Goal: Task Accomplishment & Management: Complete application form

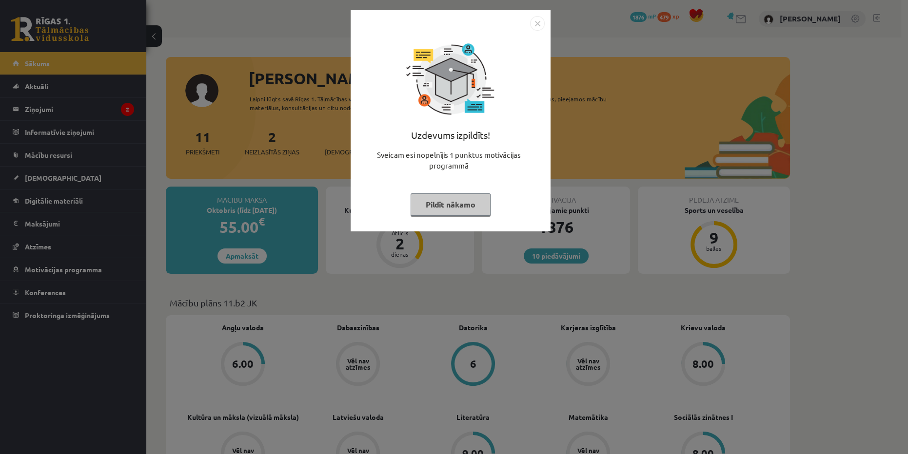
click at [462, 208] on button "Pildīt nākamo" at bounding box center [451, 205] width 80 height 22
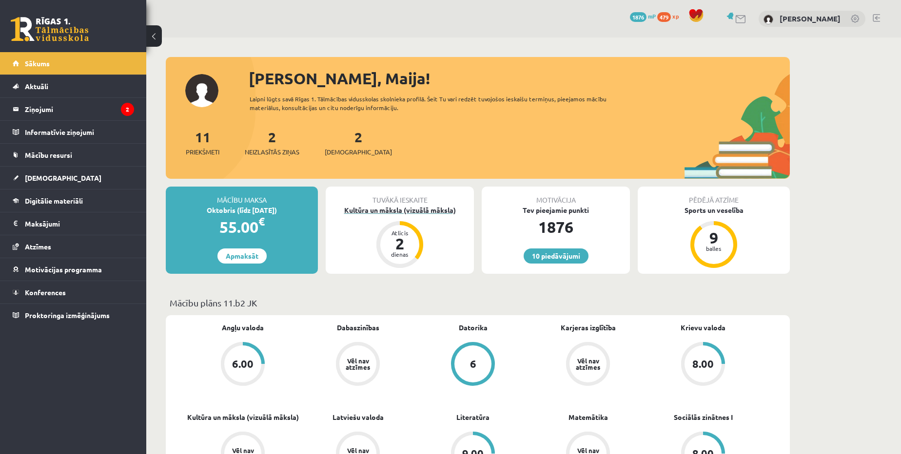
click at [434, 212] on div "Kultūra un māksla (vizuālā māksla)" at bounding box center [400, 210] width 148 height 10
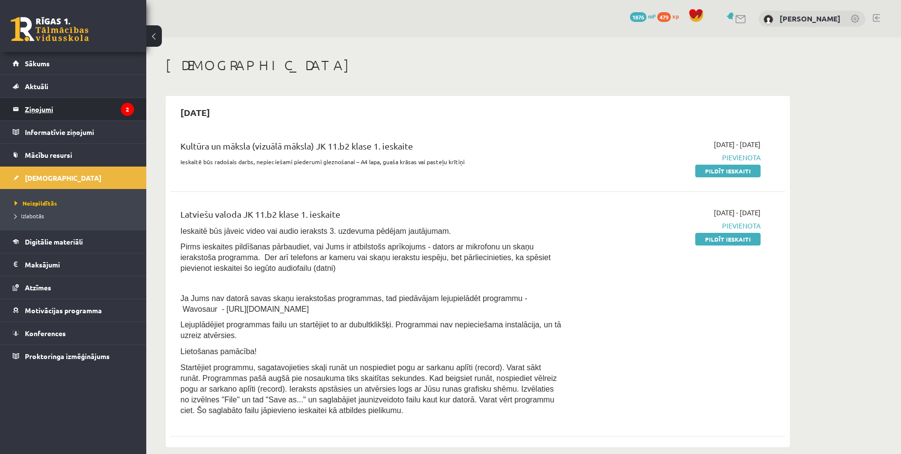
click at [51, 105] on legend "Ziņojumi 2" at bounding box center [79, 109] width 109 height 22
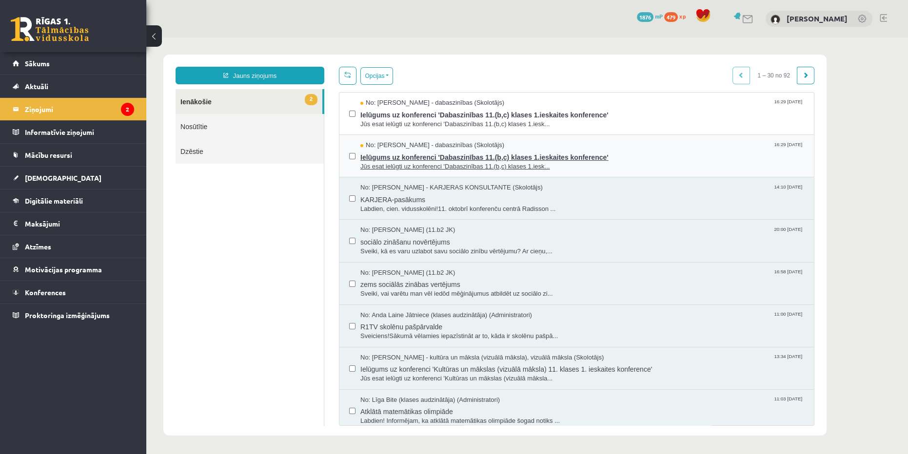
click at [422, 165] on span "Jūs esat ielūgti uz konferenci 'Dabaszinības 11.(b,c) klases 1.iesk..." at bounding box center [582, 166] width 444 height 9
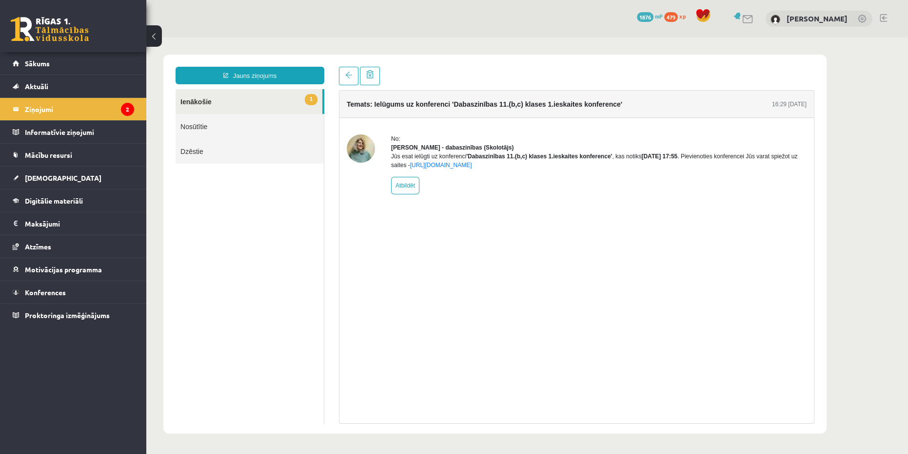
click at [282, 99] on link "1 Ienākošie" at bounding box center [249, 101] width 147 height 25
click at [236, 99] on link "1 Ienākošie" at bounding box center [249, 101] width 147 height 25
click at [225, 124] on link "Nosūtītie" at bounding box center [250, 126] width 148 height 25
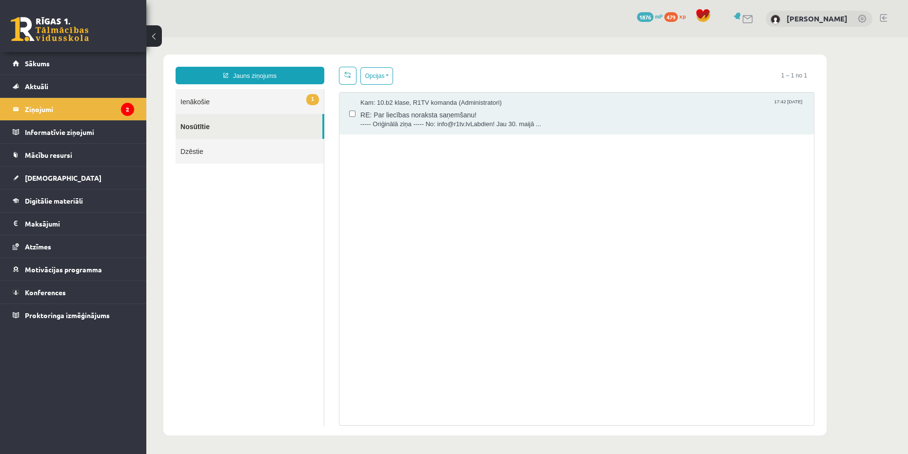
click at [200, 107] on link "1 Ienākošie" at bounding box center [250, 101] width 148 height 25
click at [192, 101] on link "1 Ienākošie" at bounding box center [250, 101] width 148 height 25
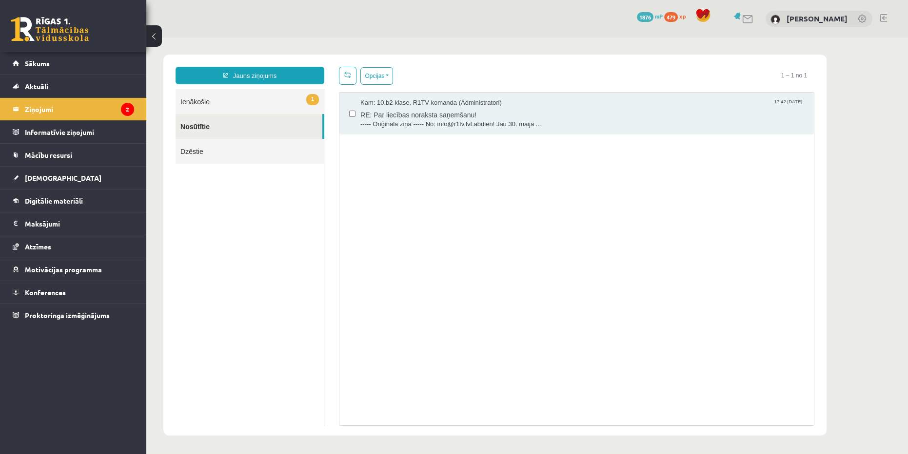
click at [192, 101] on link "1 Ienākošie" at bounding box center [250, 101] width 148 height 25
click at [205, 151] on link "Dzēstie" at bounding box center [250, 151] width 148 height 25
click at [204, 99] on link "1 Ienākošie" at bounding box center [250, 101] width 148 height 25
click at [61, 106] on legend "Ziņojumi 2" at bounding box center [79, 109] width 109 height 22
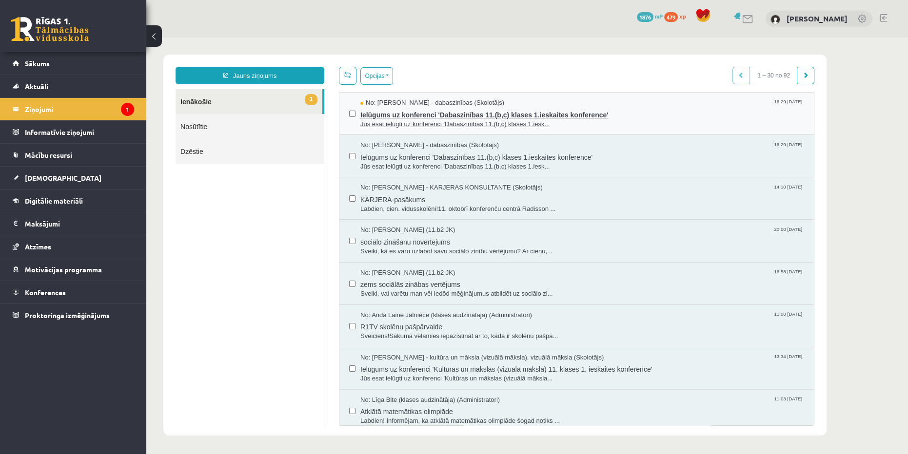
click at [424, 111] on span "Ielūgums uz konferenci 'Dabaszinības 11.(b,c) klases 1.ieskaites konference'" at bounding box center [582, 114] width 444 height 12
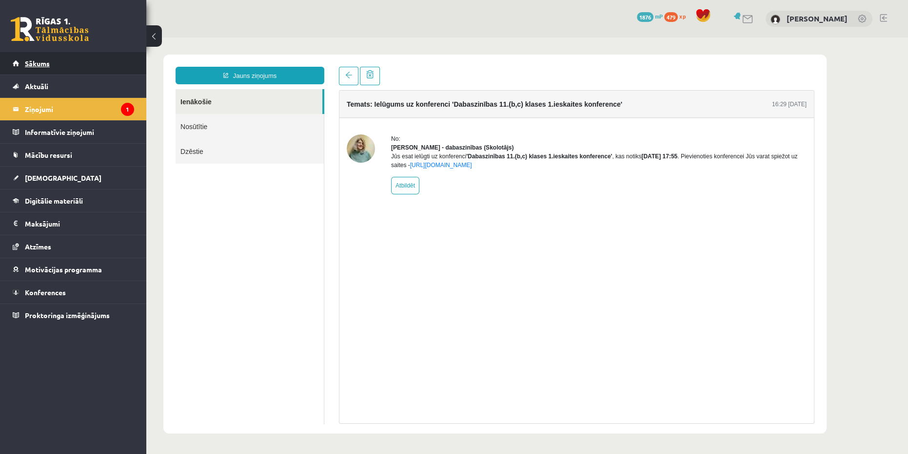
click at [25, 59] on span "Sākums" at bounding box center [37, 63] width 25 height 9
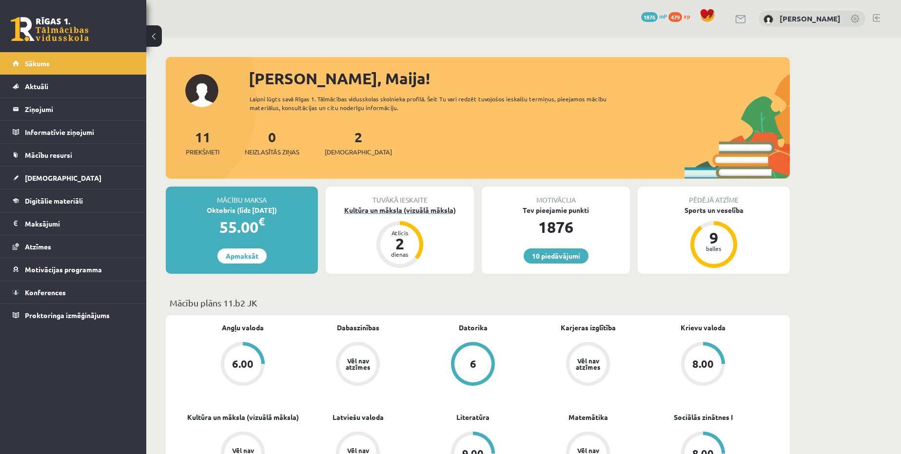
click at [393, 209] on div "Kultūra un māksla (vizuālā māksla)" at bounding box center [400, 210] width 148 height 10
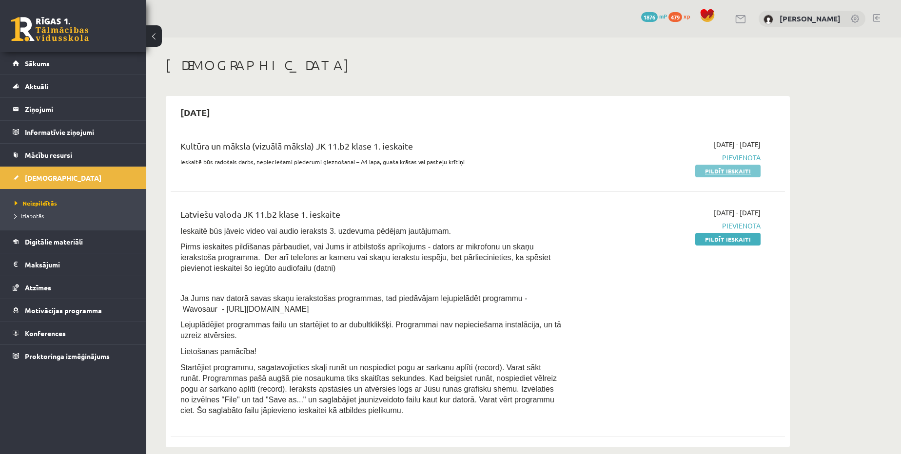
click at [741, 175] on link "Pildīt ieskaiti" at bounding box center [727, 171] width 65 height 13
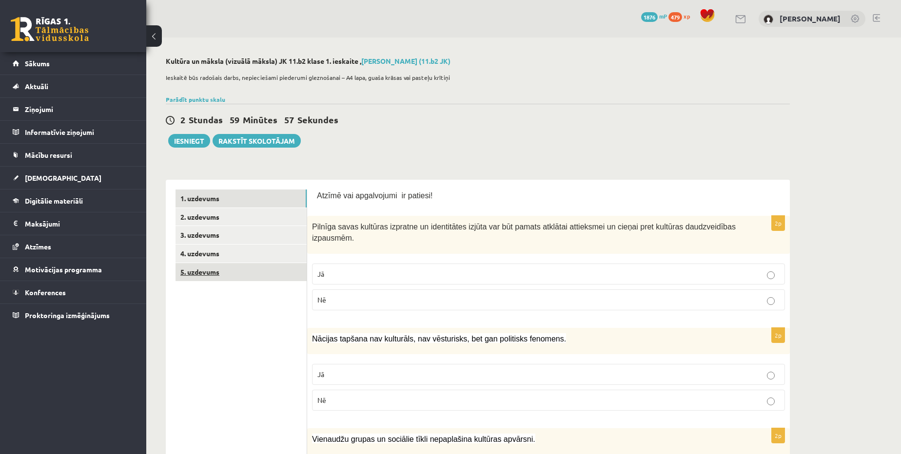
click at [211, 276] on link "5. uzdevums" at bounding box center [241, 272] width 131 height 18
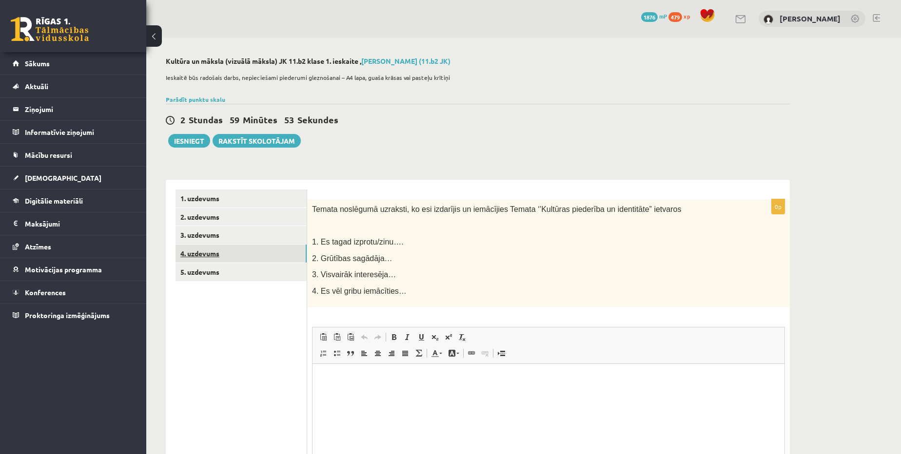
click at [196, 257] on link "4. uzdevums" at bounding box center [241, 254] width 131 height 18
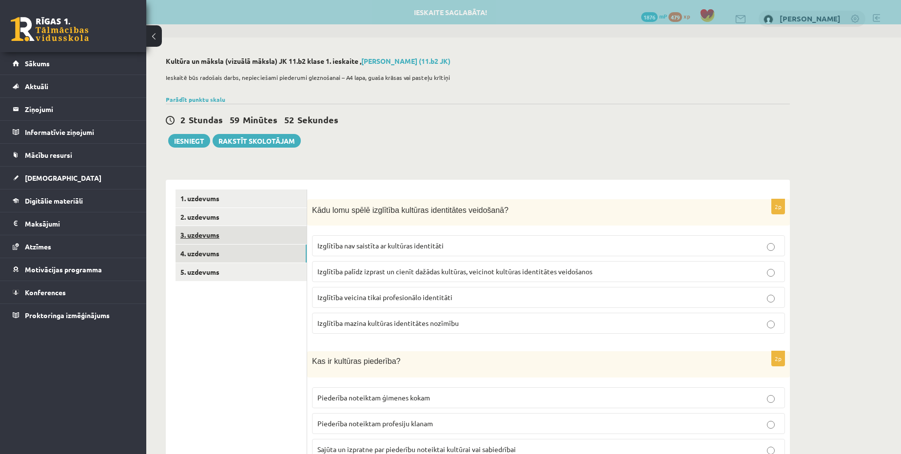
click at [198, 236] on link "3. uzdevums" at bounding box center [241, 235] width 131 height 18
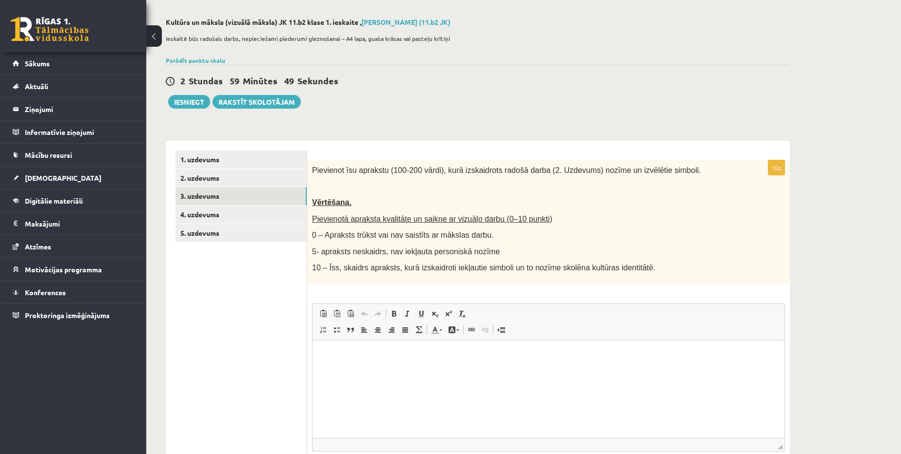
scroll to position [44, 0]
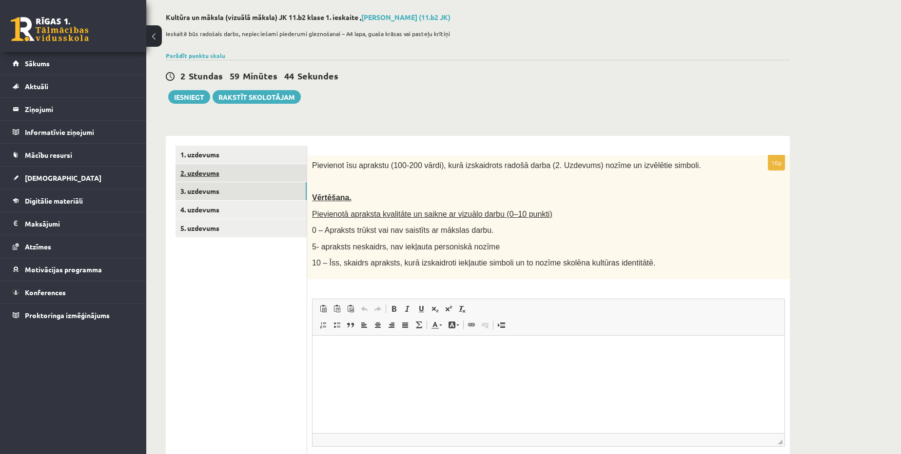
click at [211, 171] on link "2. uzdevums" at bounding box center [241, 173] width 131 height 18
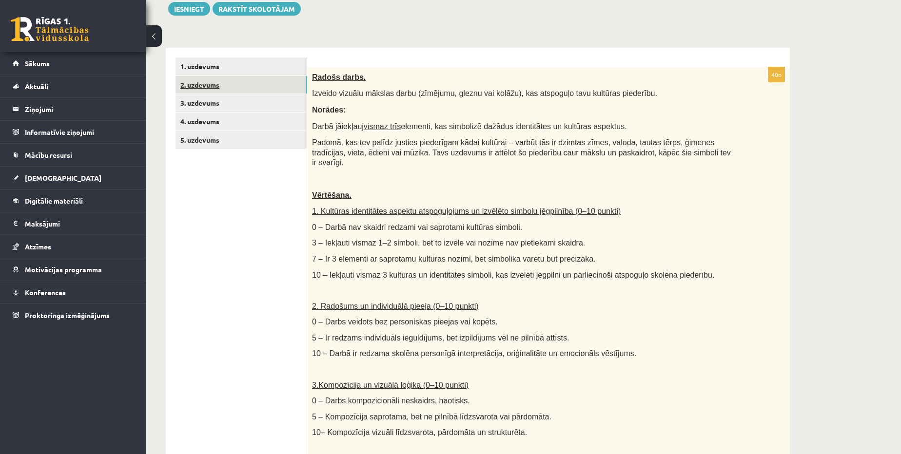
scroll to position [88, 0]
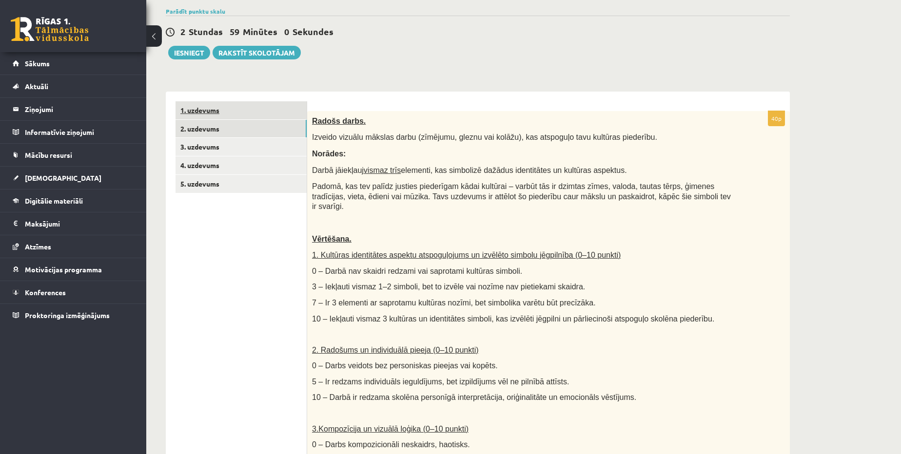
click at [195, 113] on link "1. uzdevums" at bounding box center [241, 110] width 131 height 18
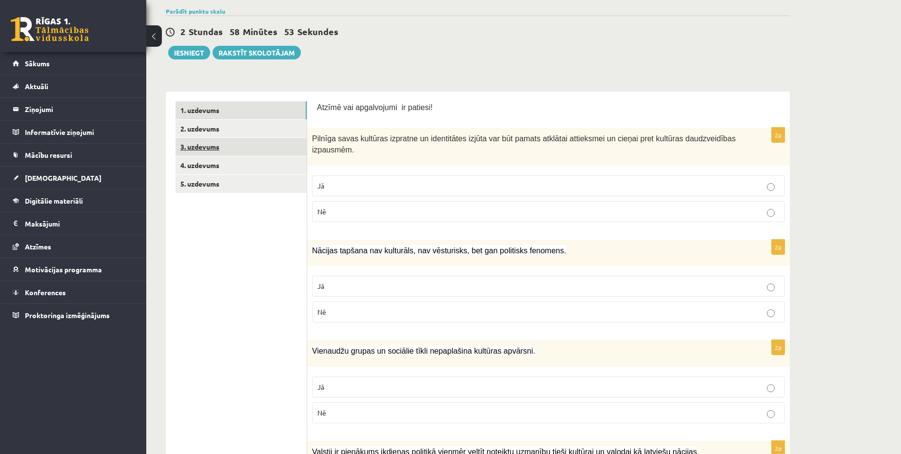
click at [201, 150] on link "3. uzdevums" at bounding box center [241, 147] width 131 height 18
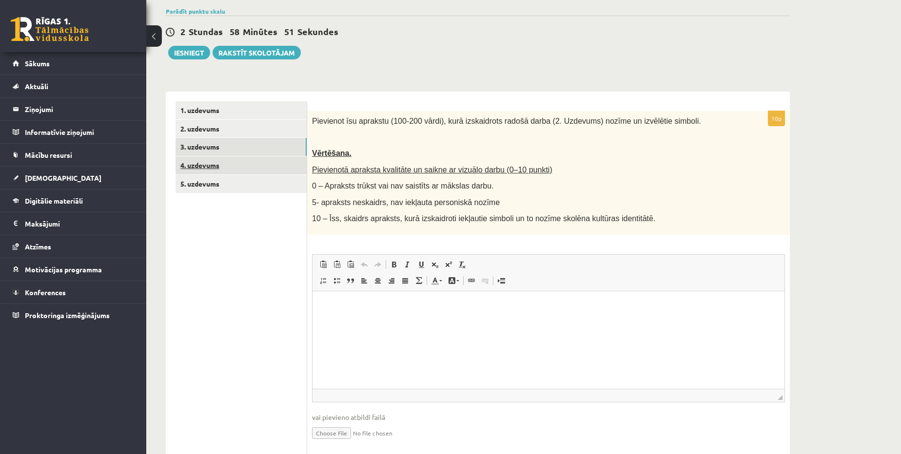
scroll to position [0, 0]
click at [205, 106] on link "1. uzdevums" at bounding box center [241, 110] width 131 height 18
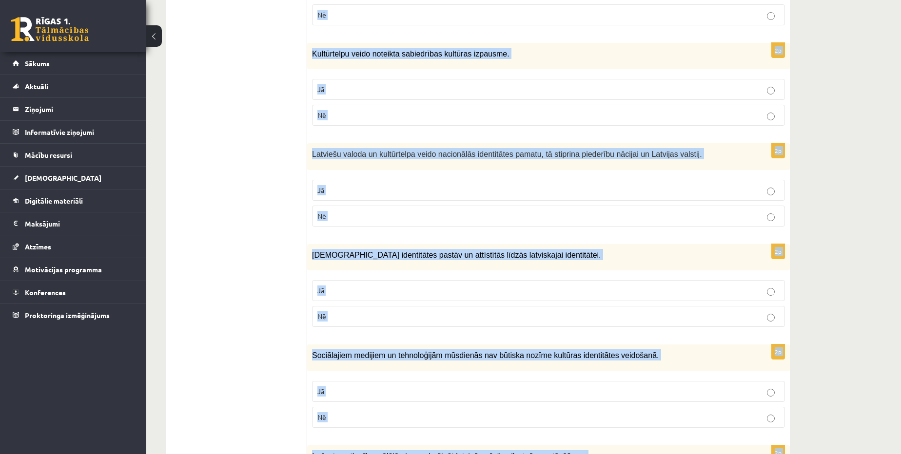
scroll to position [1305, 0]
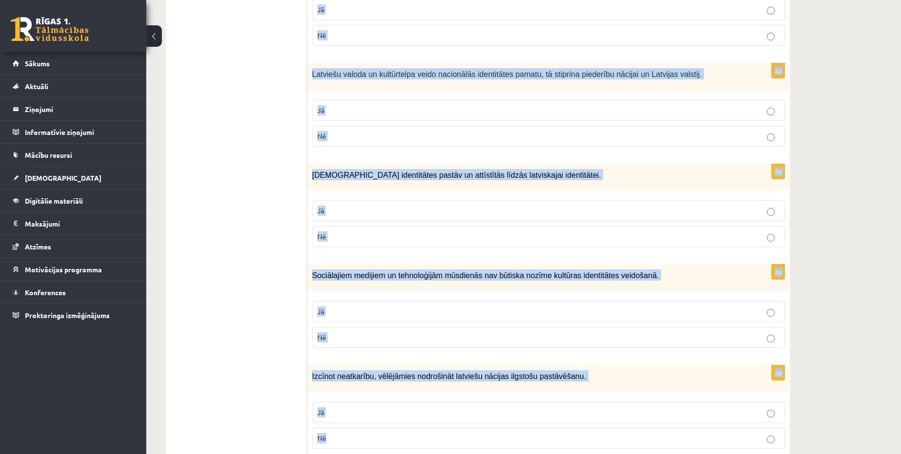
drag, startPoint x: 313, startPoint y: 206, endPoint x: 568, endPoint y: 436, distance: 343.8
copy form "Loremip dolor sitametc adipisci el seddoeiusmo tempor inc utl etdolo magnaali e…"
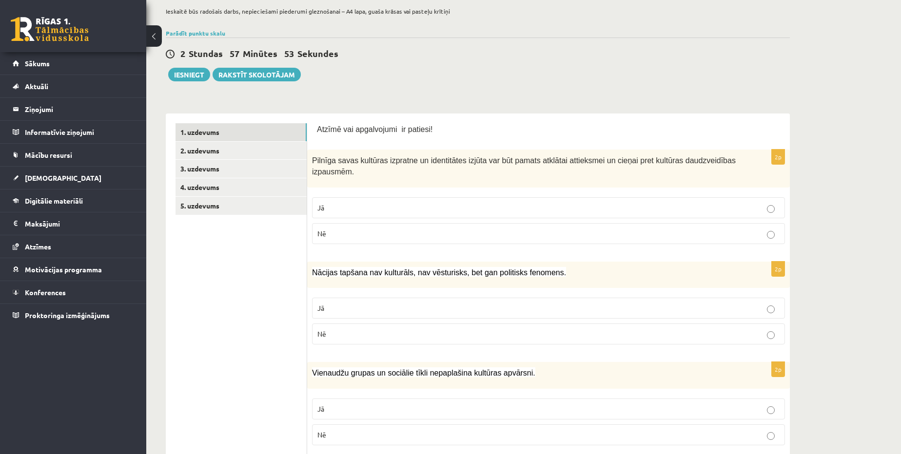
scroll to position [0, 0]
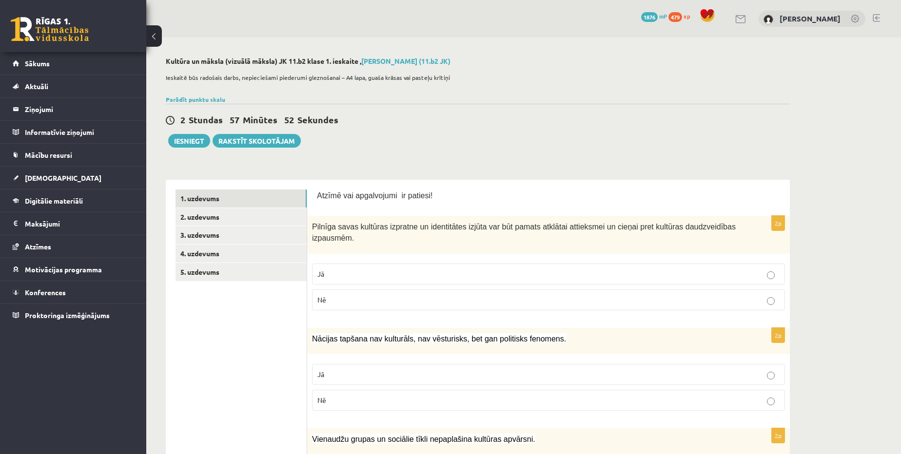
click at [339, 267] on label "Jā" at bounding box center [548, 274] width 473 height 21
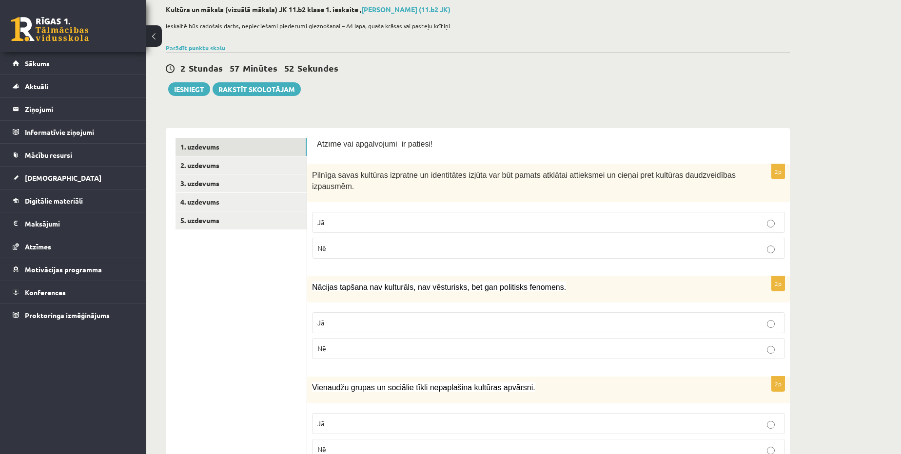
scroll to position [221, 0]
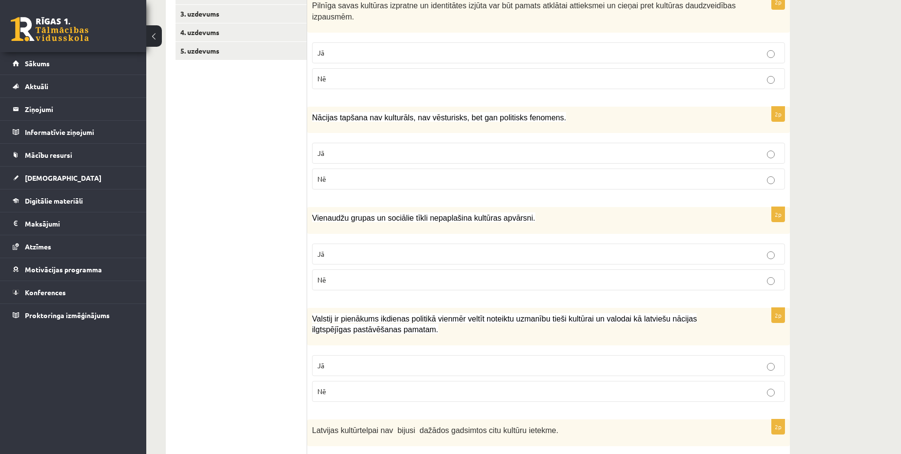
click at [362, 179] on p "Nē" at bounding box center [548, 179] width 462 height 10
click at [381, 278] on p "Nē" at bounding box center [548, 280] width 462 height 10
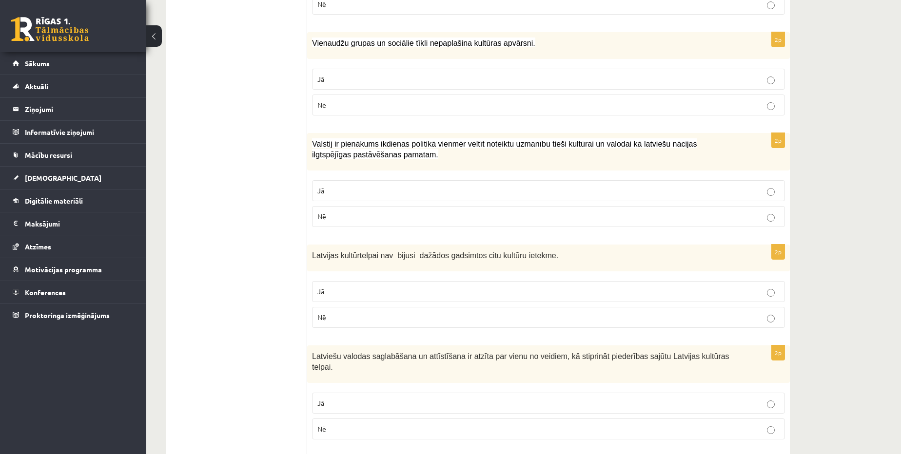
scroll to position [399, 0]
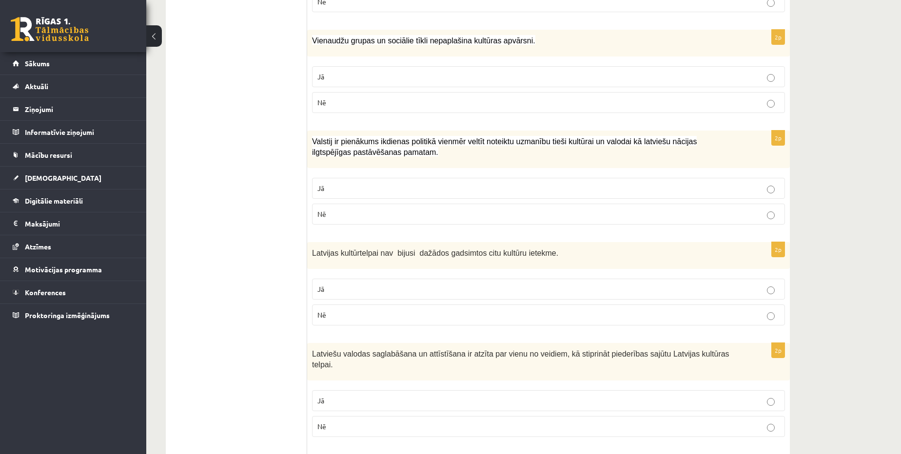
click at [372, 188] on p "Jā" at bounding box center [548, 188] width 462 height 10
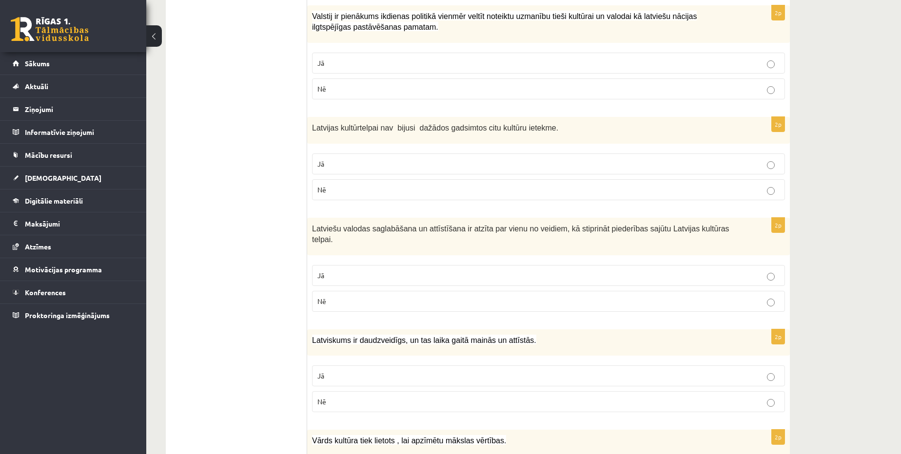
scroll to position [488, 0]
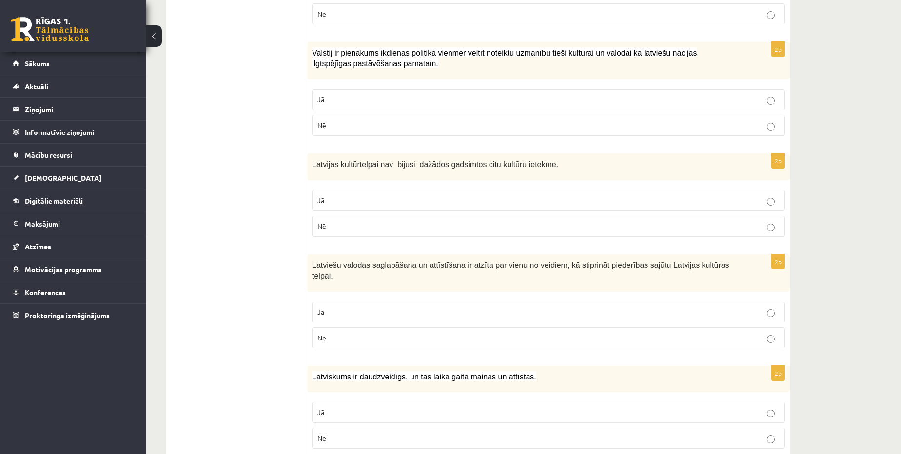
click at [364, 222] on p "Nē" at bounding box center [548, 226] width 462 height 10
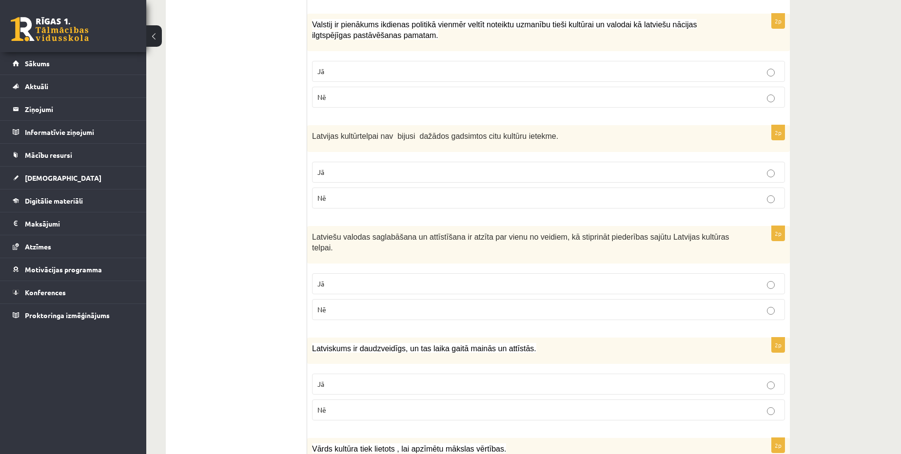
scroll to position [620, 0]
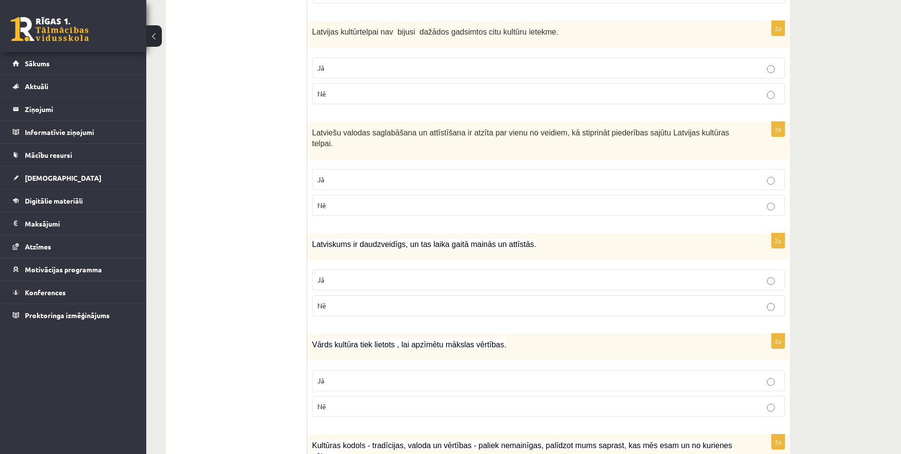
click at [396, 175] on p "Jā" at bounding box center [548, 180] width 462 height 10
click at [362, 275] on p "Jā" at bounding box center [548, 280] width 462 height 10
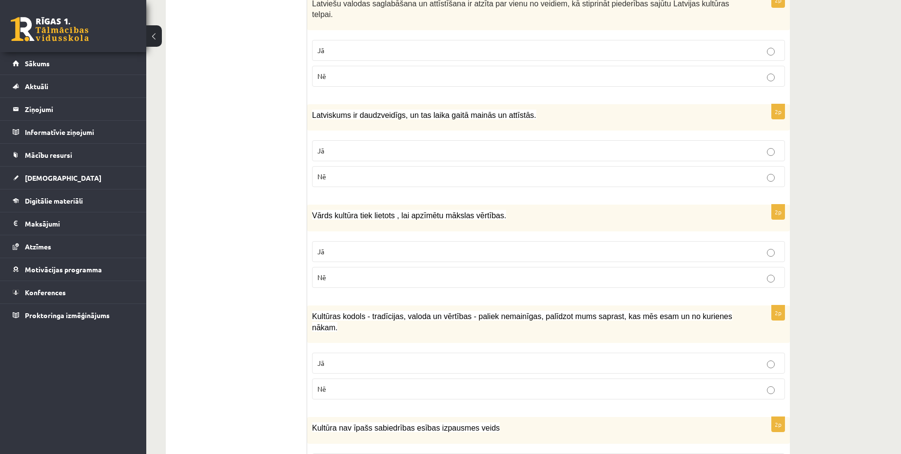
scroll to position [753, 0]
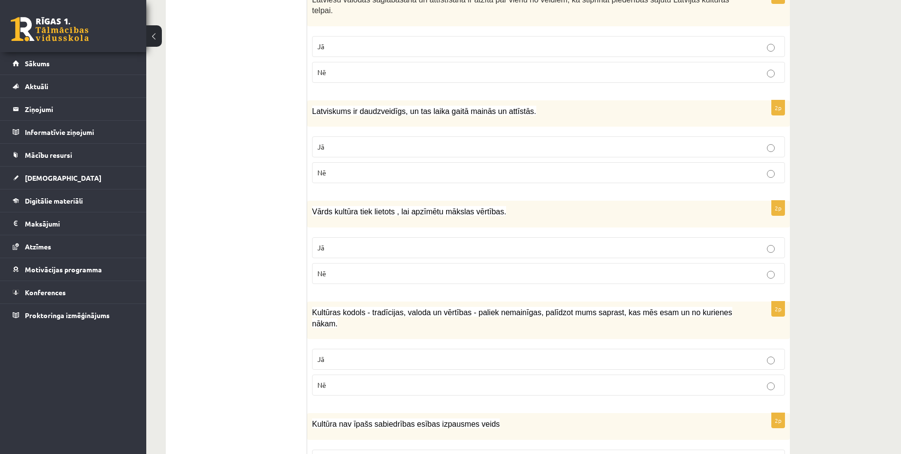
click at [371, 243] on p "Jā" at bounding box center [548, 248] width 462 height 10
click at [355, 354] on p "Jā" at bounding box center [548, 359] width 462 height 10
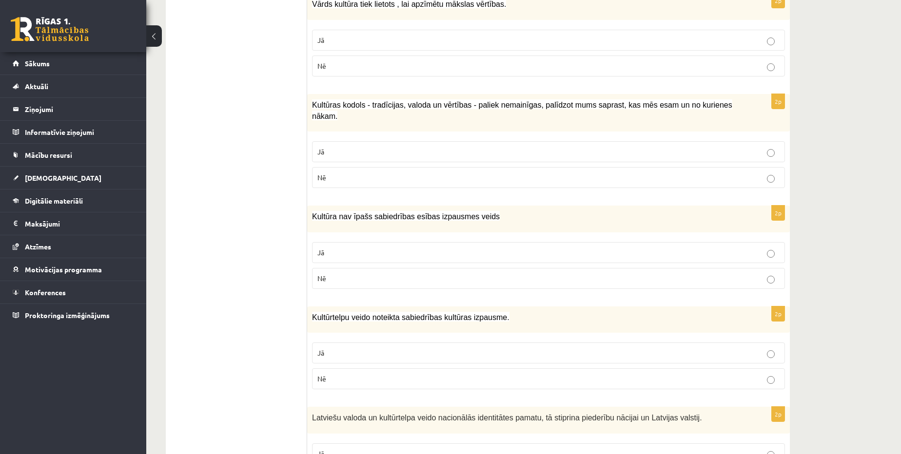
scroll to position [1108, 0]
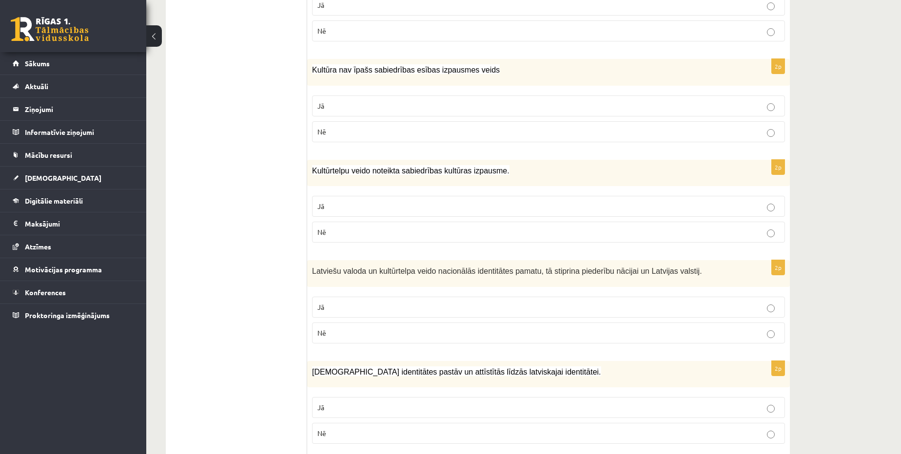
click at [356, 127] on p "Nē" at bounding box center [548, 132] width 462 height 10
click at [367, 196] on label "Jā" at bounding box center [548, 206] width 473 height 21
click at [369, 302] on p "Jā" at bounding box center [548, 307] width 462 height 10
click at [379, 403] on p "Jā" at bounding box center [548, 408] width 462 height 10
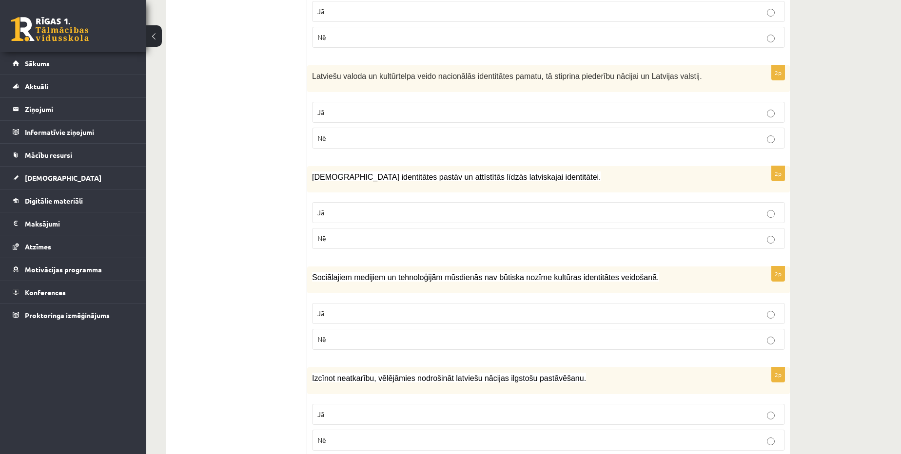
scroll to position [1305, 0]
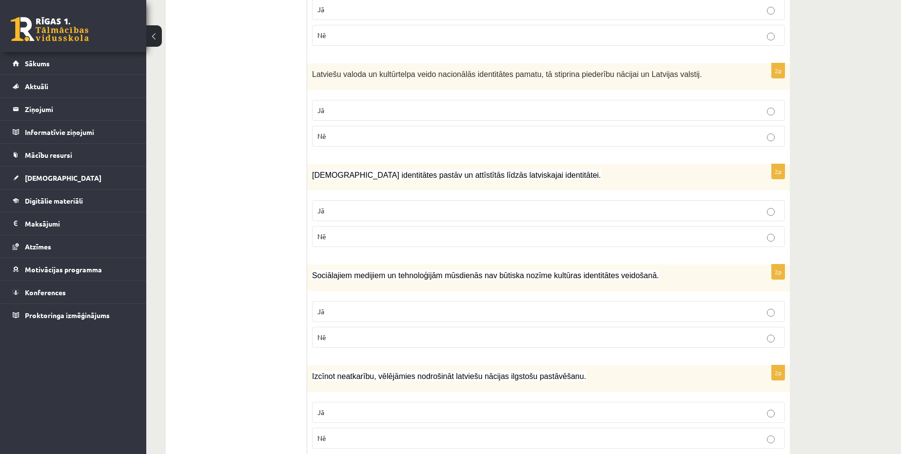
click at [374, 333] on p "Nē" at bounding box center [548, 338] width 462 height 10
click at [367, 408] on p "Jā" at bounding box center [548, 413] width 462 height 10
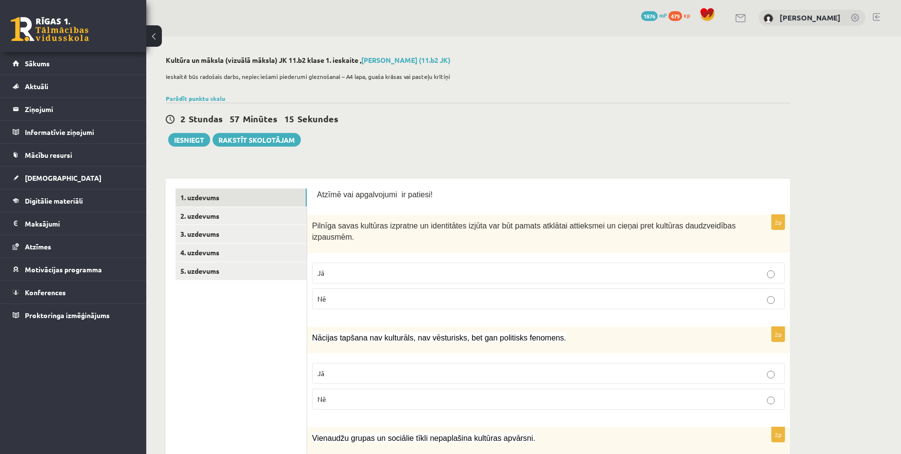
scroll to position [0, 0]
click at [217, 210] on link "2. uzdevums" at bounding box center [241, 217] width 131 height 18
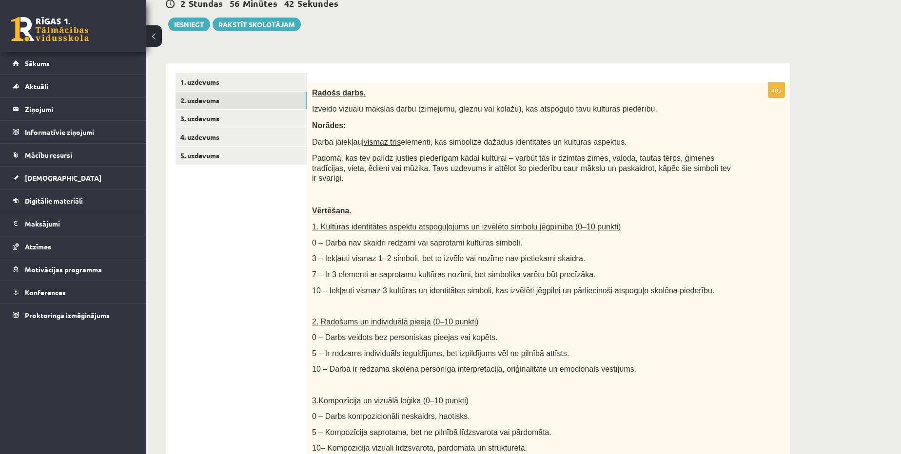
scroll to position [88, 0]
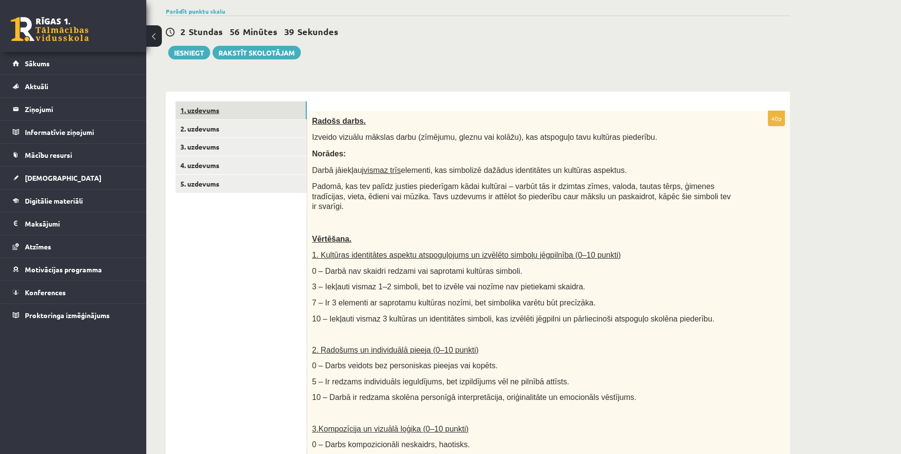
click at [211, 108] on link "1. uzdevums" at bounding box center [241, 110] width 131 height 18
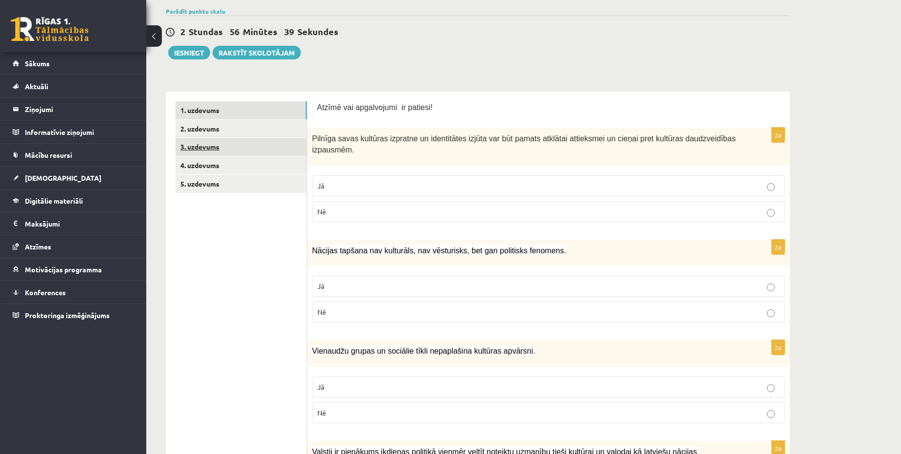
click at [196, 144] on link "3. uzdevums" at bounding box center [241, 147] width 131 height 18
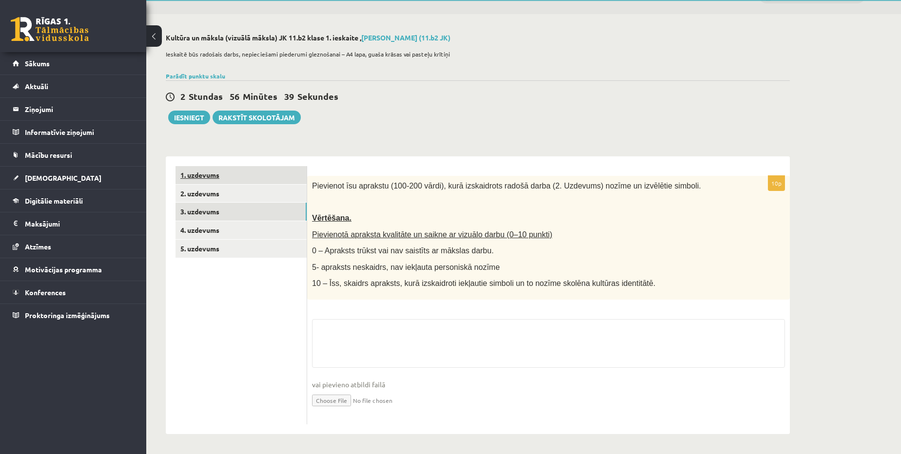
scroll to position [23, 0]
click at [205, 236] on link "4. uzdevums" at bounding box center [241, 231] width 131 height 18
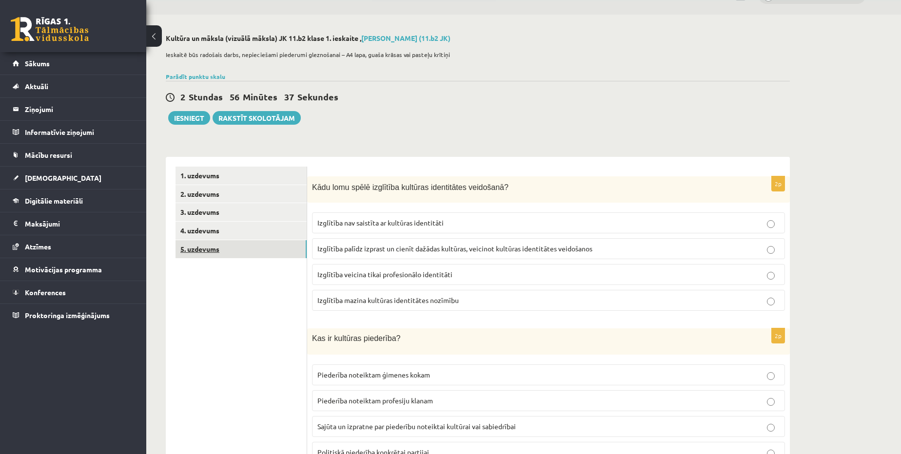
click at [210, 255] on link "5. uzdevums" at bounding box center [241, 249] width 131 height 18
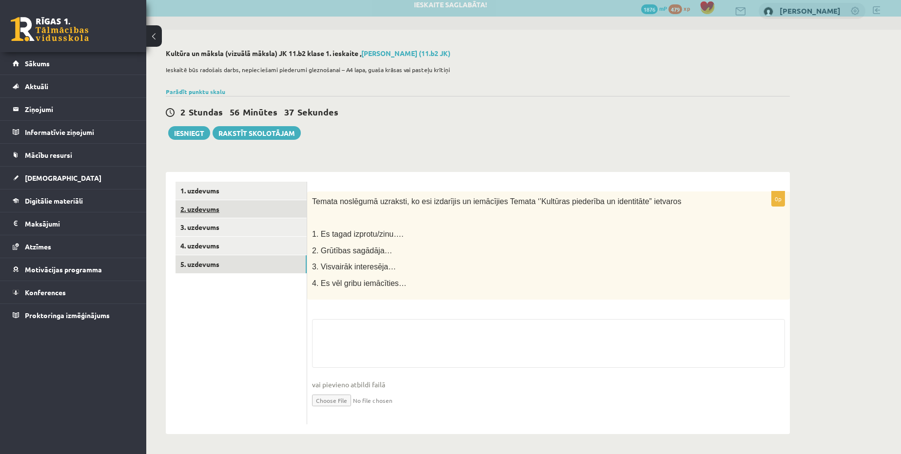
scroll to position [7, 0]
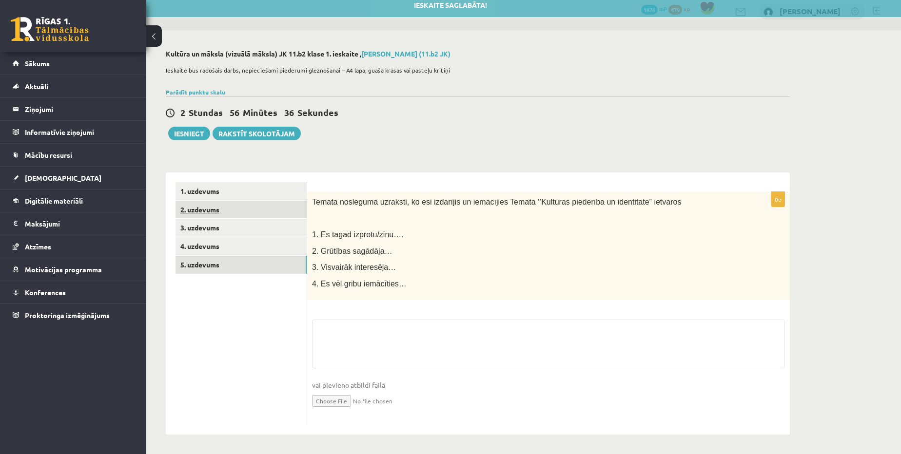
click at [204, 206] on link "2. uzdevums" at bounding box center [241, 210] width 131 height 18
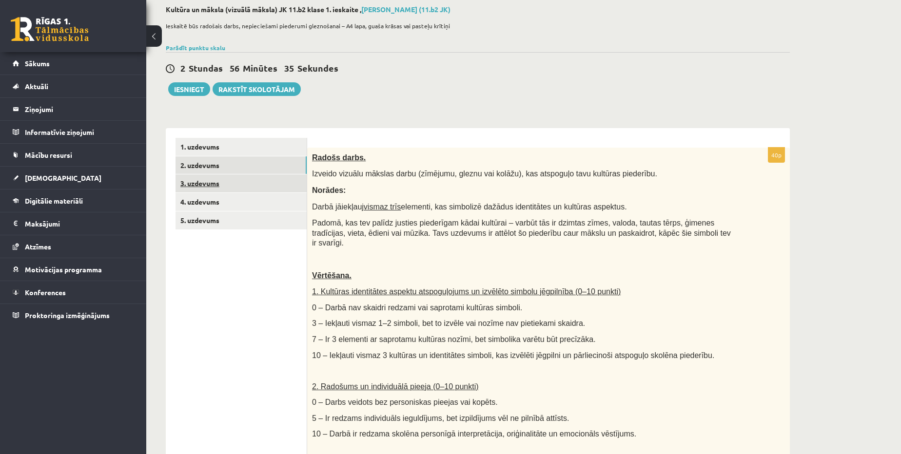
scroll to position [0, 0]
click at [200, 182] on link "3. uzdevums" at bounding box center [241, 184] width 131 height 18
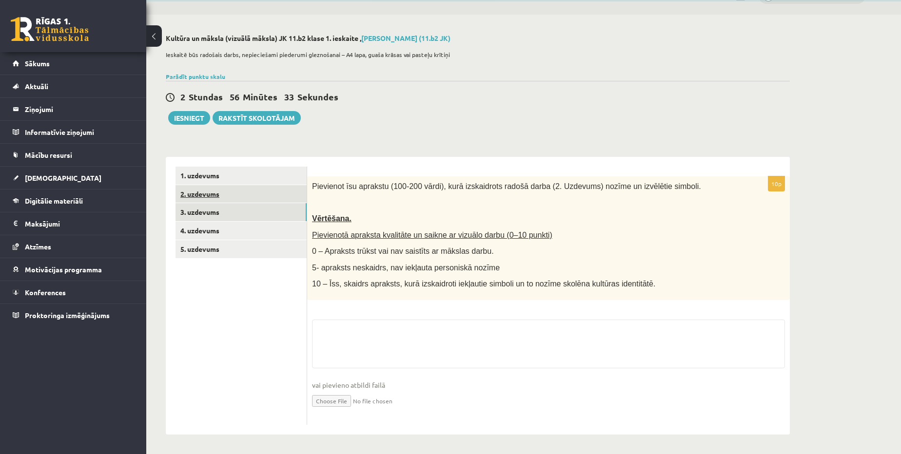
click at [199, 188] on link "2. uzdevums" at bounding box center [241, 194] width 131 height 18
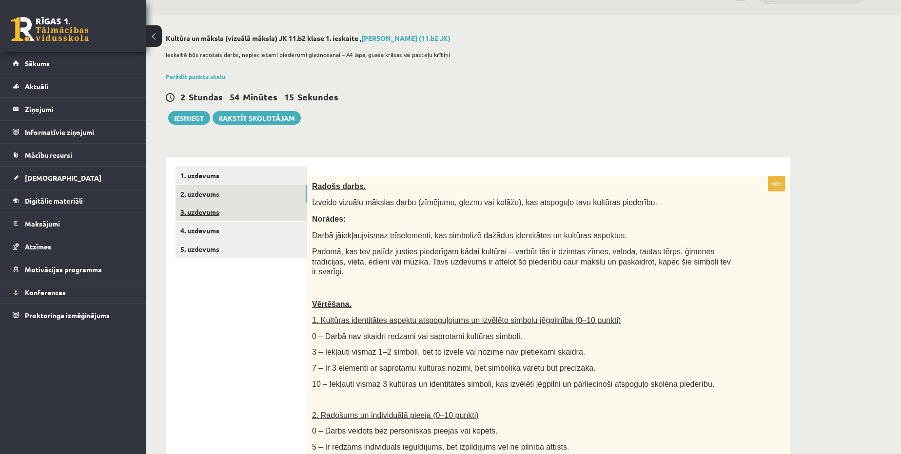
click at [211, 213] on link "3. uzdevums" at bounding box center [241, 212] width 131 height 18
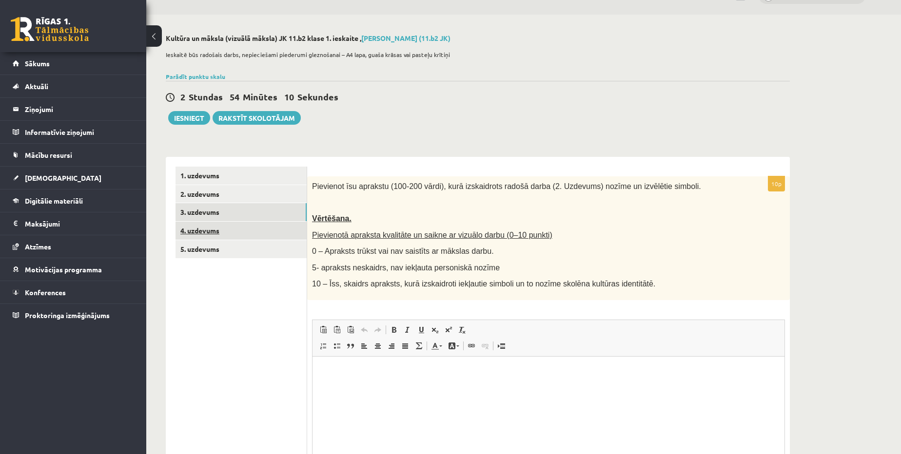
scroll to position [0, 0]
click at [200, 234] on link "4. uzdevums" at bounding box center [241, 231] width 131 height 18
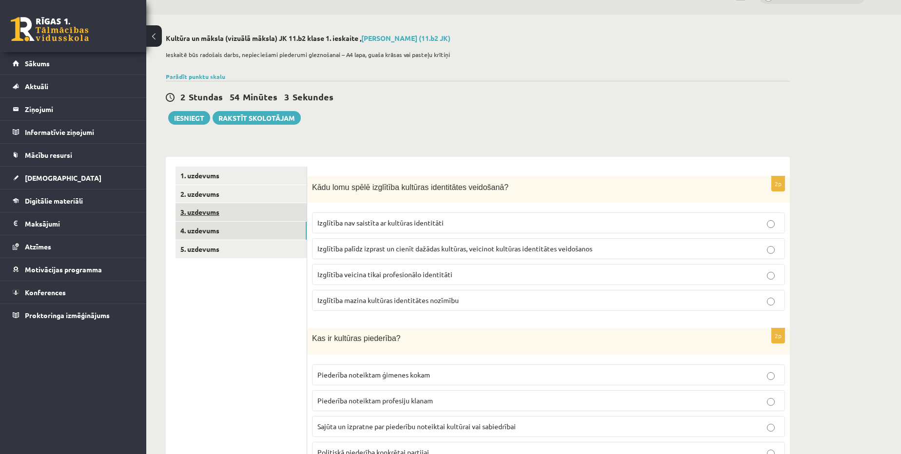
click at [199, 218] on link "3. uzdevums" at bounding box center [241, 212] width 131 height 18
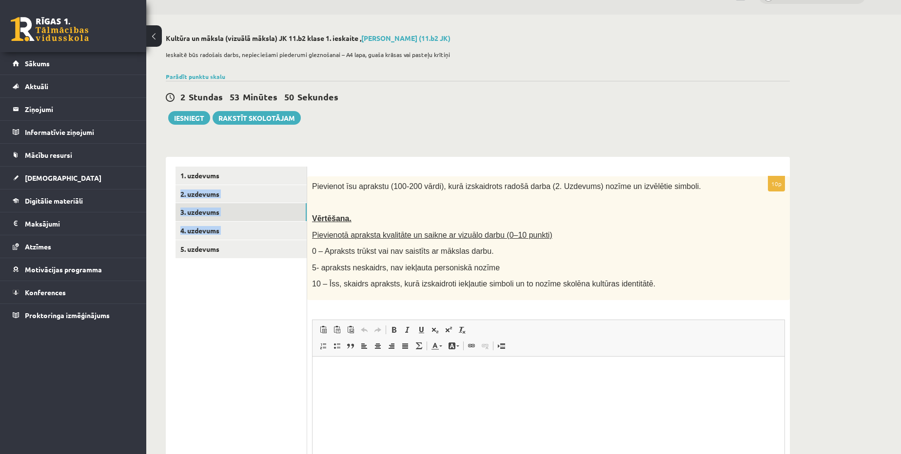
drag, startPoint x: 175, startPoint y: 257, endPoint x: 166, endPoint y: 152, distance: 105.7
click at [169, 159] on div "1. uzdevums 2. uzdevums 3. uzdevums 4. uzdevums 5. uzdevums" at bounding box center [236, 344] width 141 height 375
click at [166, 152] on div "**********" at bounding box center [478, 339] width 624 height 385
click at [249, 253] on link "5. uzdevums" at bounding box center [241, 249] width 131 height 18
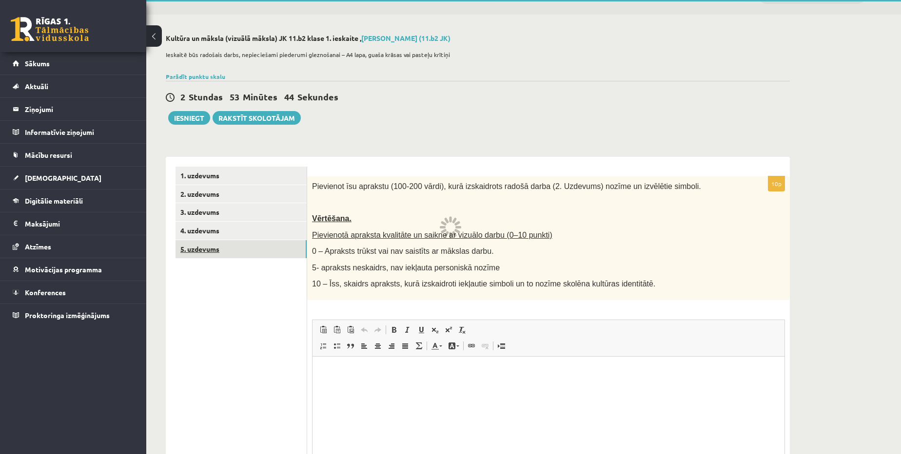
scroll to position [7, 0]
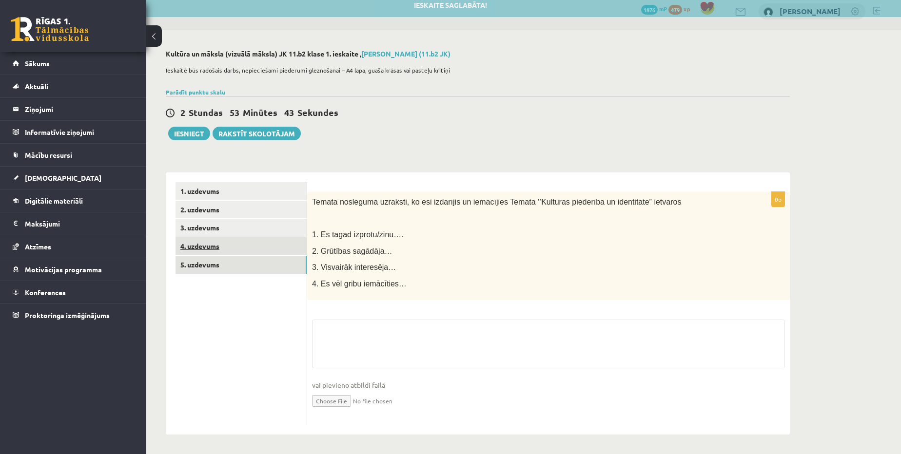
click at [207, 246] on link "4. uzdevums" at bounding box center [241, 246] width 131 height 18
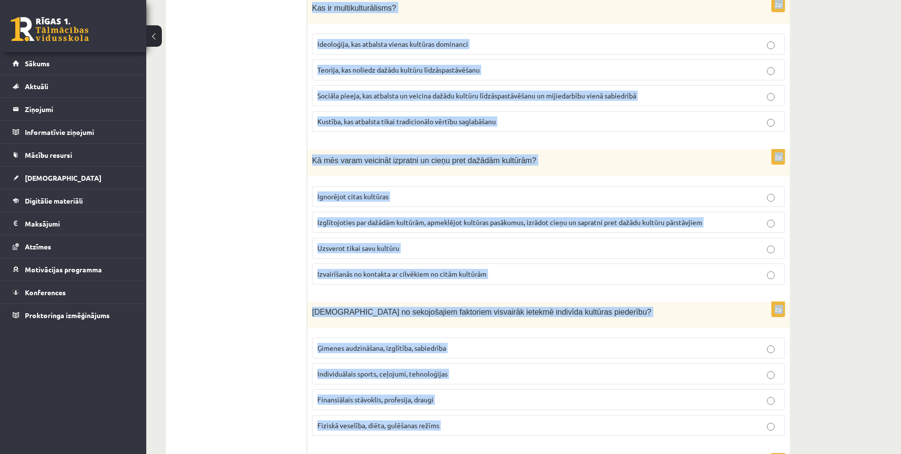
scroll to position [1274, 0]
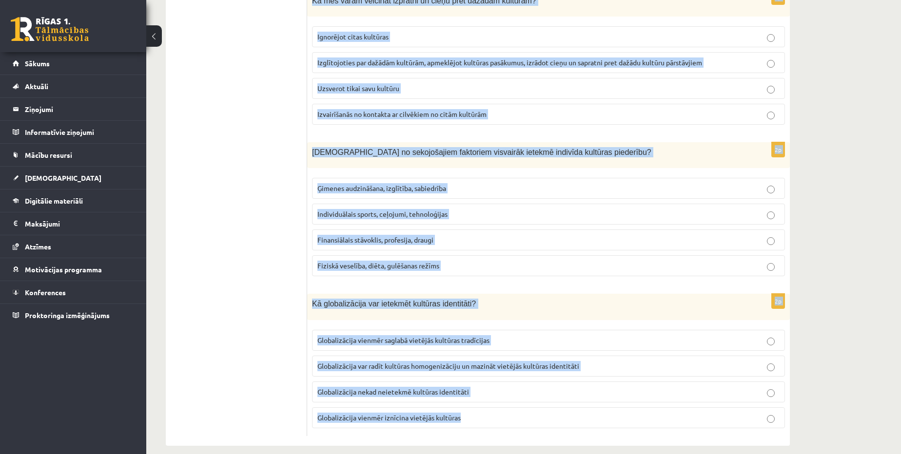
drag, startPoint x: 312, startPoint y: 157, endPoint x: 552, endPoint y: 471, distance: 394.7
copy form "Lore ipsu dolor sitametco adipisci elitseddoei temporinc? Utlaboree dol magnaal…"
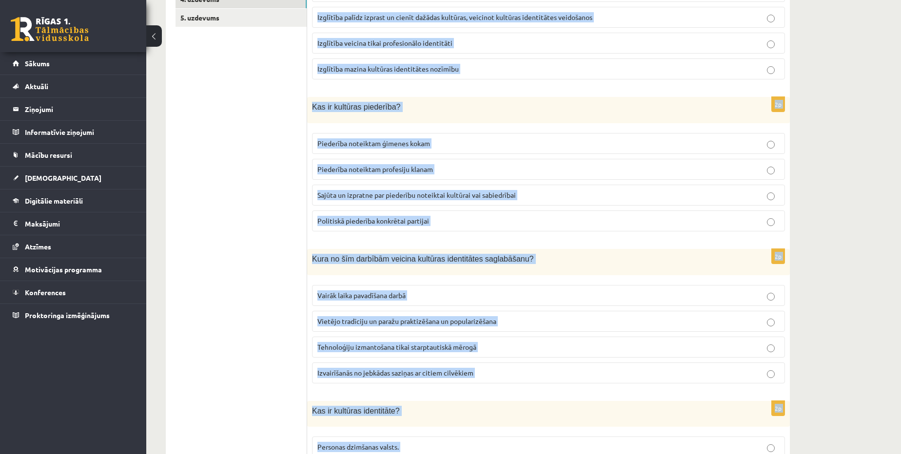
scroll to position [78, 0]
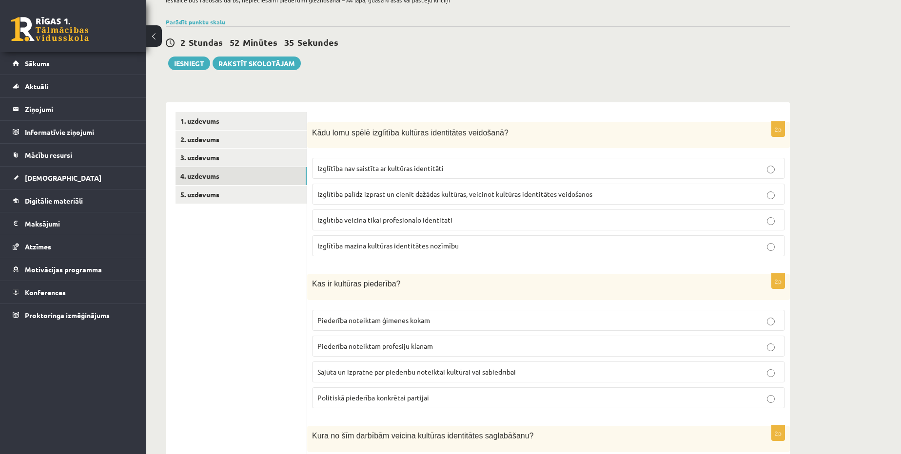
click at [381, 199] on label "Izglītība palīdz izprast un cienīt dažādas kultūras, veicinot kultūras identitā…" at bounding box center [548, 194] width 473 height 21
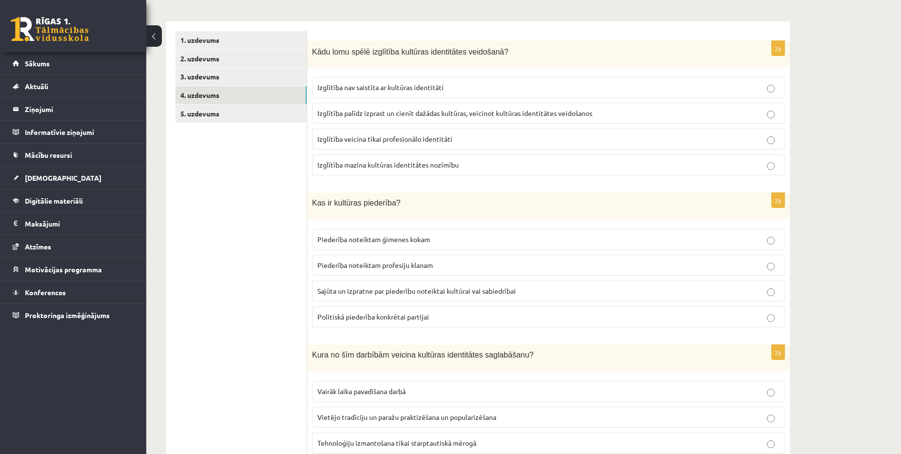
scroll to position [166, 0]
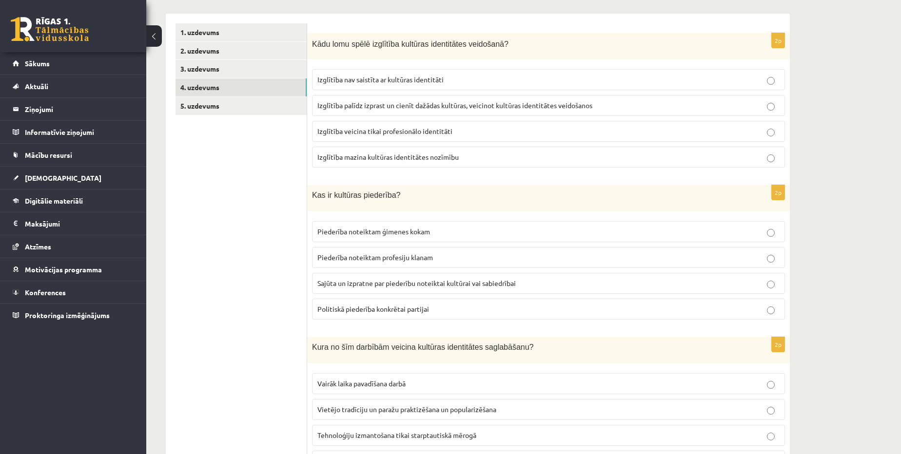
click at [412, 286] on p "Sajūta un izpratne par piederību noteiktai kultūrai vai sabiedrībai" at bounding box center [548, 283] width 462 height 10
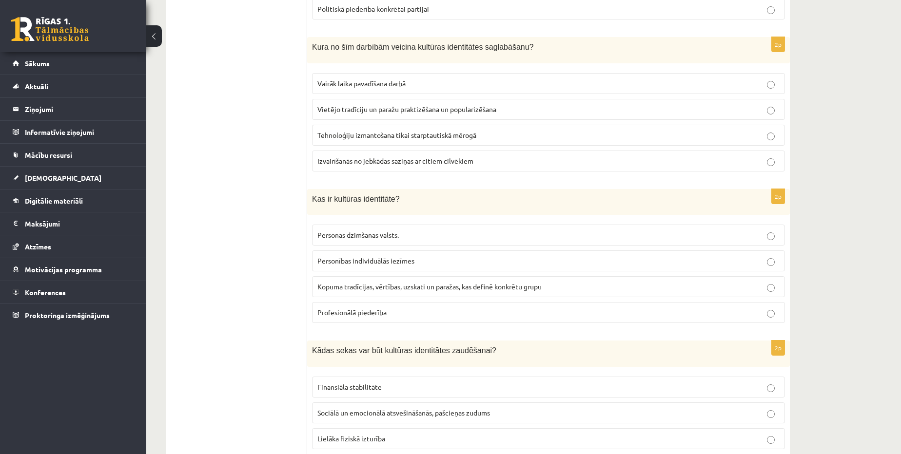
scroll to position [476, 0]
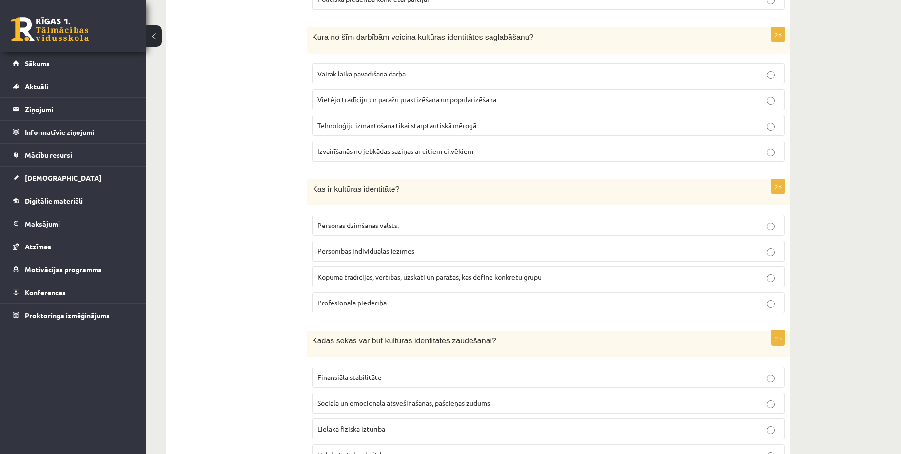
click at [393, 274] on span "Kopuma tradīcijas, vērtības, uzskati un paražas, kas definē konkrētu grupu" at bounding box center [429, 277] width 224 height 9
click at [461, 90] on label "Vietējo tradīciju un paražu praktizēšana un popularizēšana" at bounding box center [548, 99] width 473 height 21
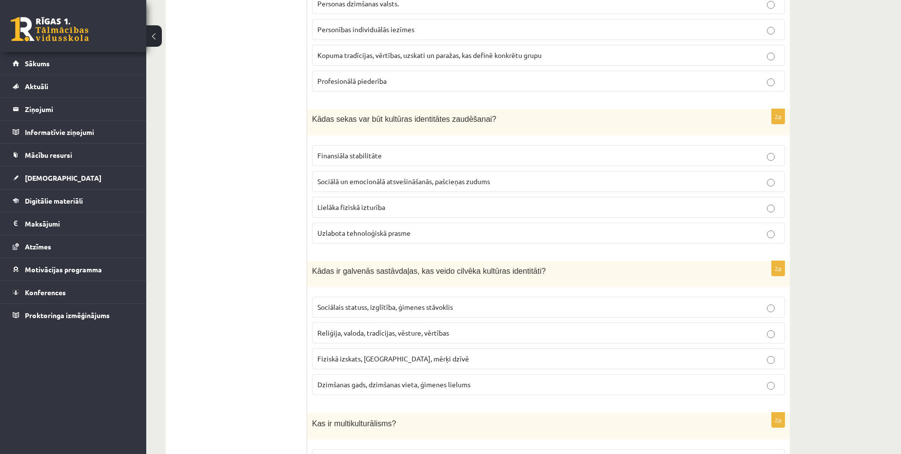
scroll to position [742, 0]
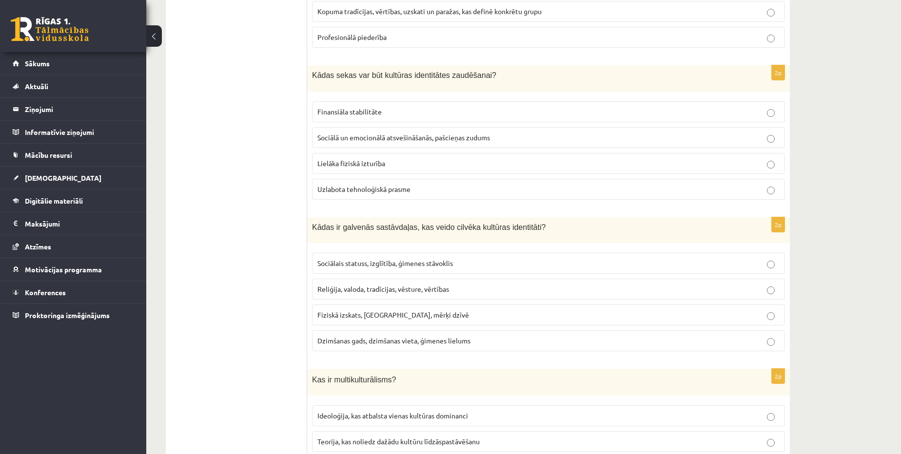
click at [350, 133] on span "Sociālā un emocionālā atsvešināšanās, pašcieņas zudums" at bounding box center [403, 137] width 173 height 9
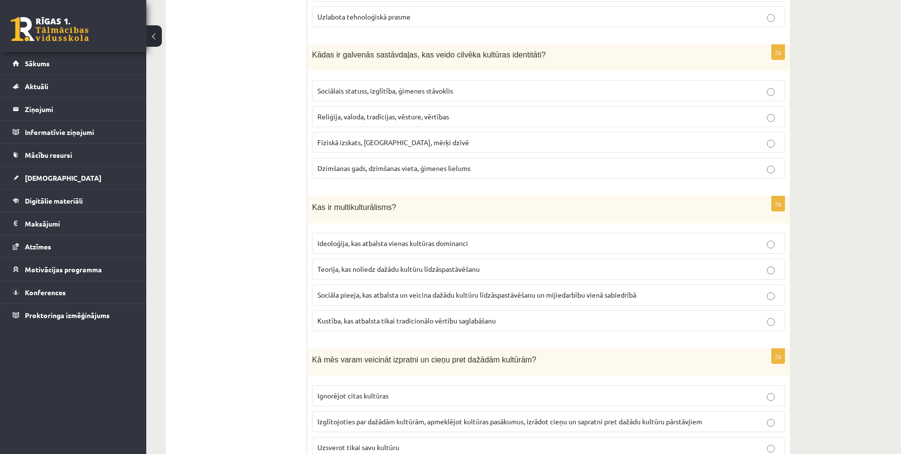
scroll to position [920, 0]
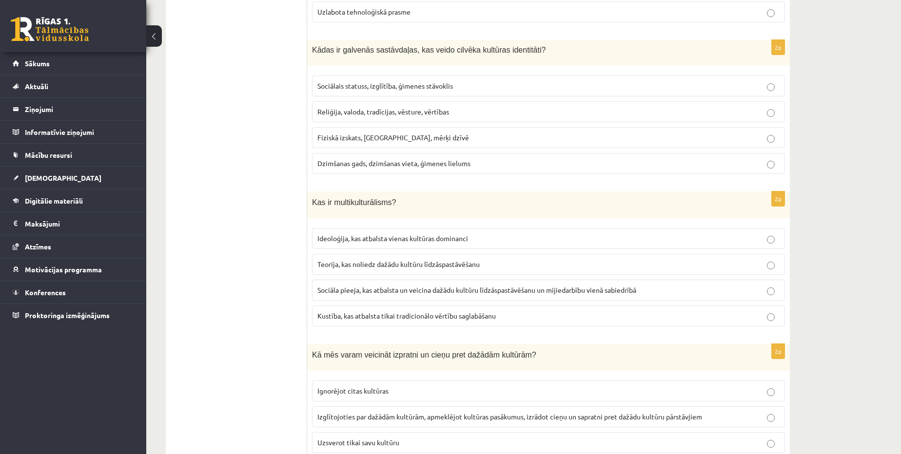
click at [397, 107] on span "Reliģija, valoda, tradīcijas, vēsture, vērtības" at bounding box center [383, 111] width 132 height 9
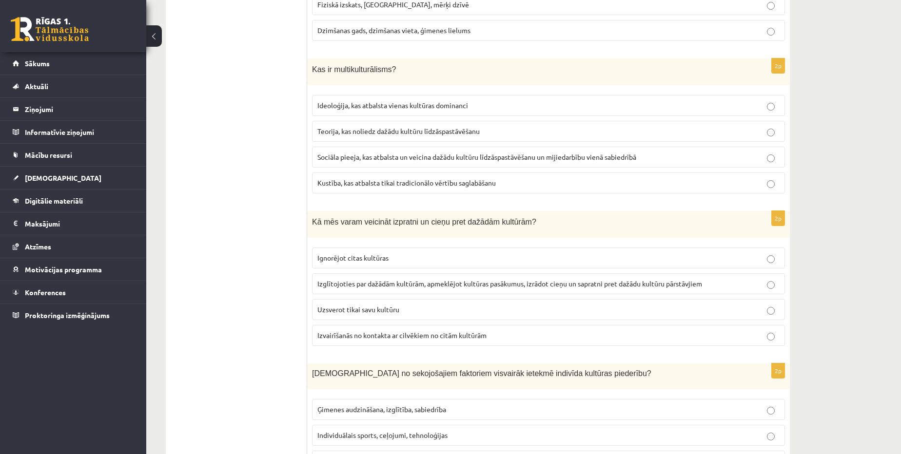
scroll to position [1097, 0]
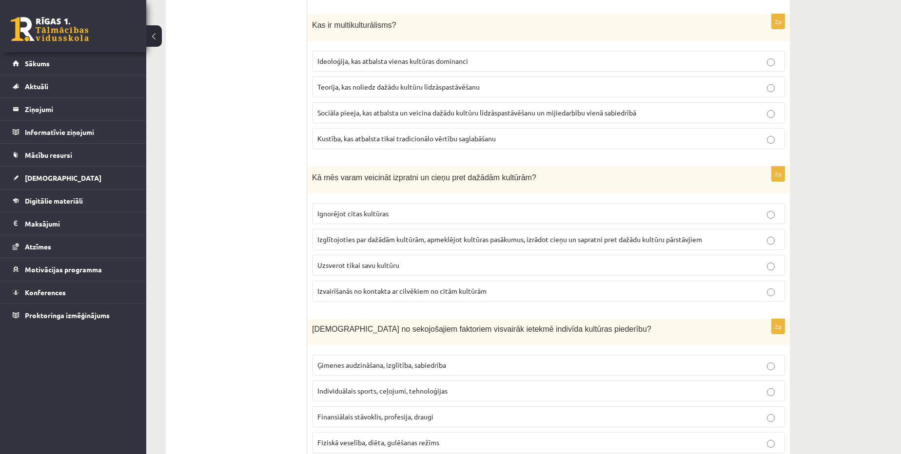
click at [387, 108] on span "Sociāla pieeja, kas atbalsta un veicina dažādu kultūru līdzāspastāvēšanu un mij…" at bounding box center [476, 112] width 319 height 9
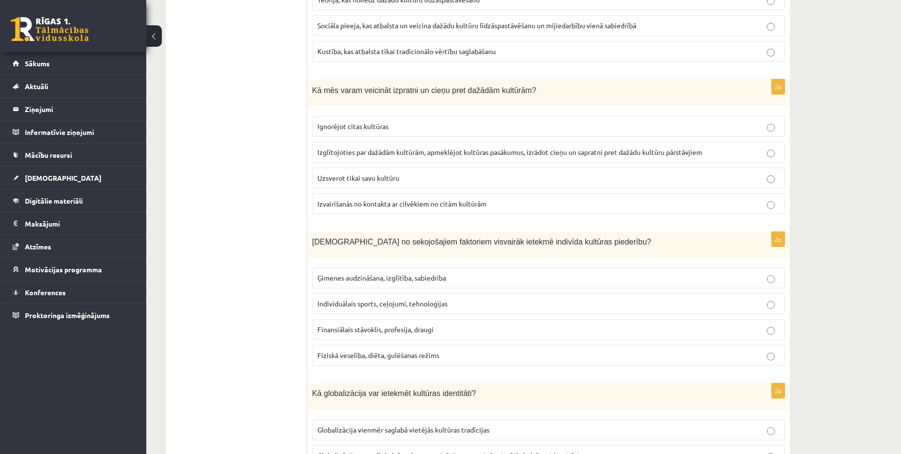
scroll to position [1186, 0]
click at [375, 148] on label "Izglītojoties par dažādām kultūrām, apmeklējot kultūras pasākumus, izrādot cieņ…" at bounding box center [548, 150] width 473 height 21
click at [385, 272] on span "Ģimenes audzināšana, izglītība, sabiedrība" at bounding box center [381, 276] width 129 height 9
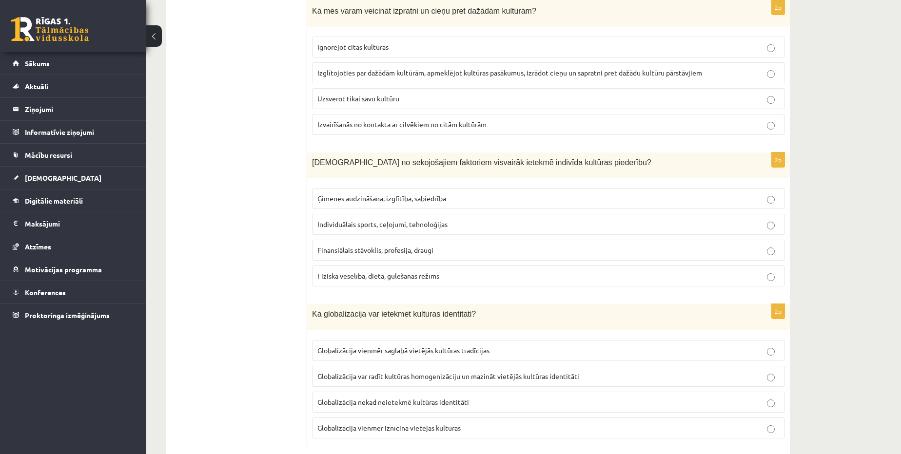
scroll to position [1274, 0]
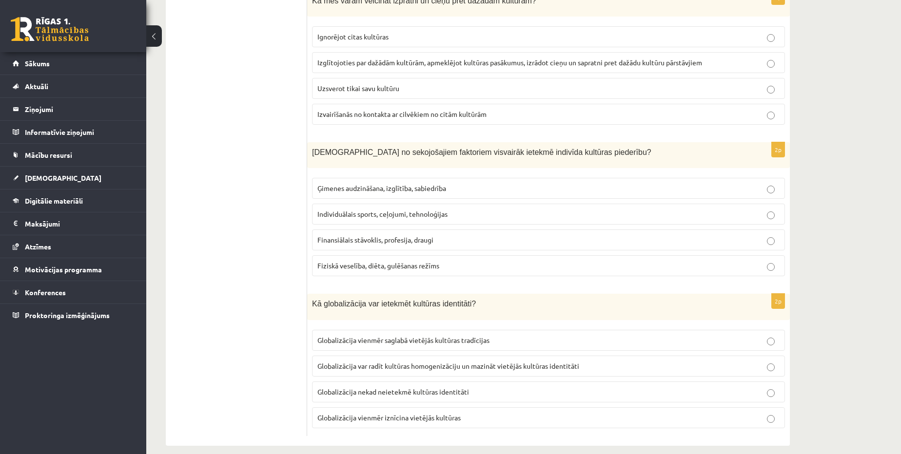
click at [374, 362] on span "Globalizācija var radīt kultūras homogenizāciju un mazināt vietējās kultūras id…" at bounding box center [448, 366] width 262 height 9
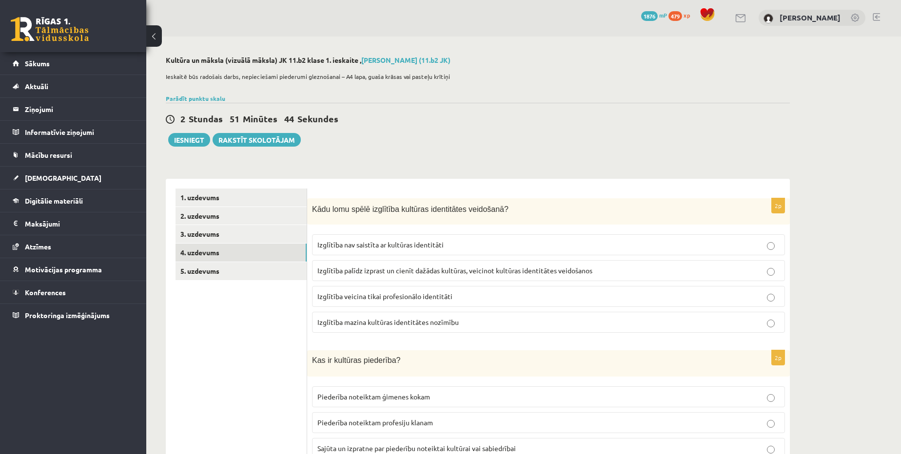
scroll to position [0, 0]
click at [224, 268] on link "5. uzdevums" at bounding box center [241, 272] width 131 height 18
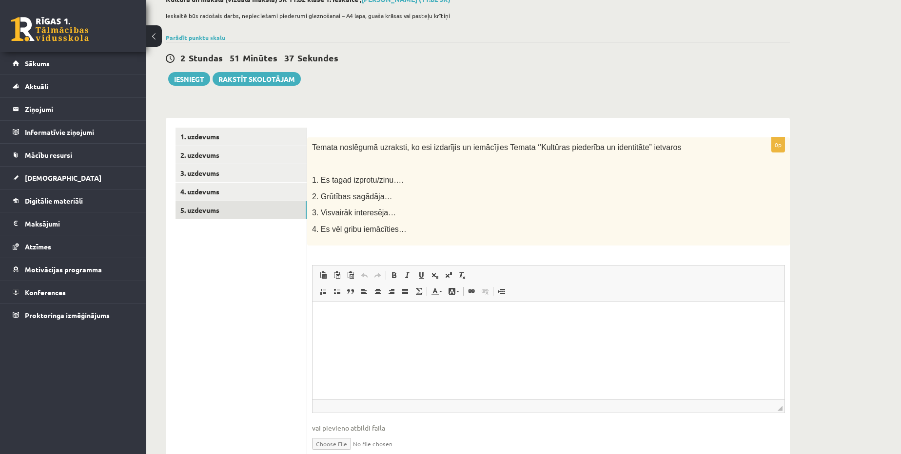
scroll to position [88, 0]
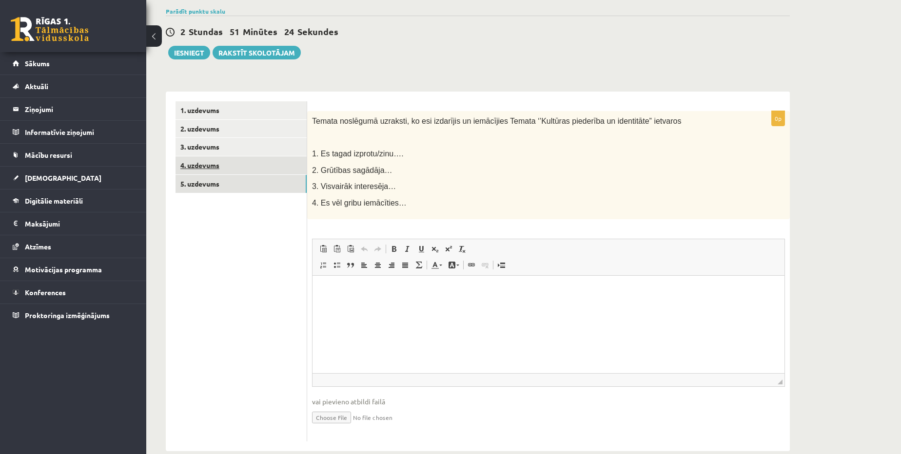
click at [213, 161] on link "4. uzdevums" at bounding box center [241, 166] width 131 height 18
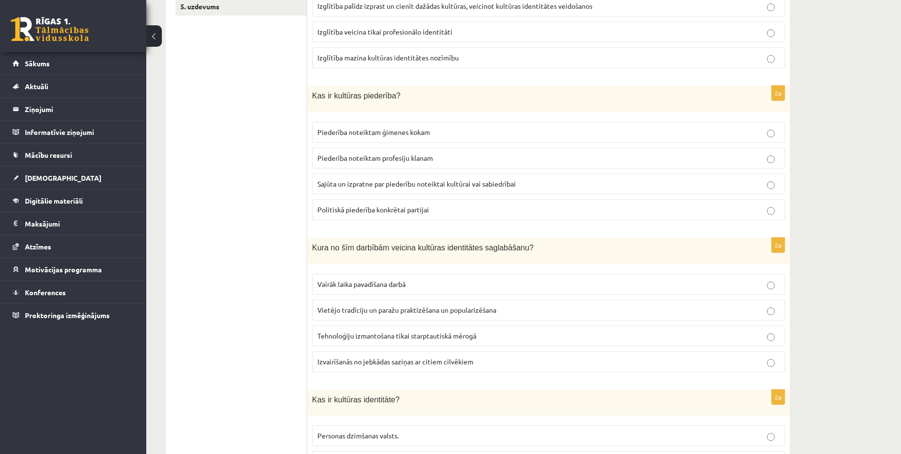
scroll to position [0, 0]
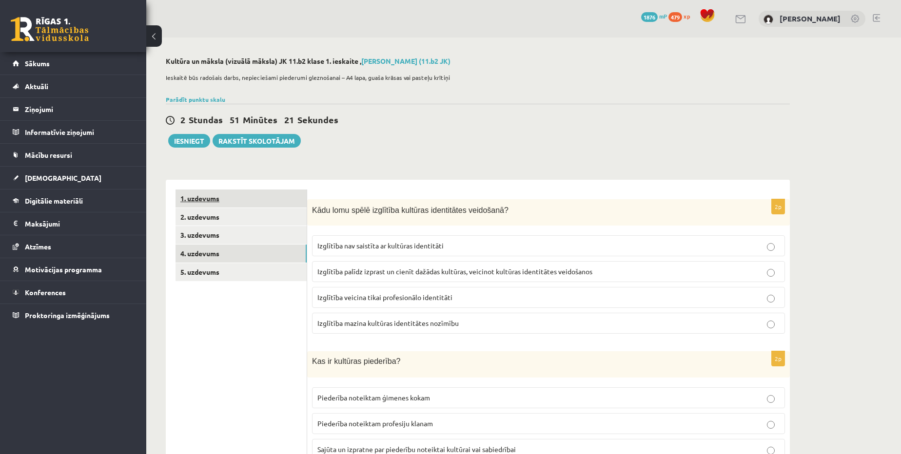
click at [207, 195] on link "1. uzdevums" at bounding box center [241, 199] width 131 height 18
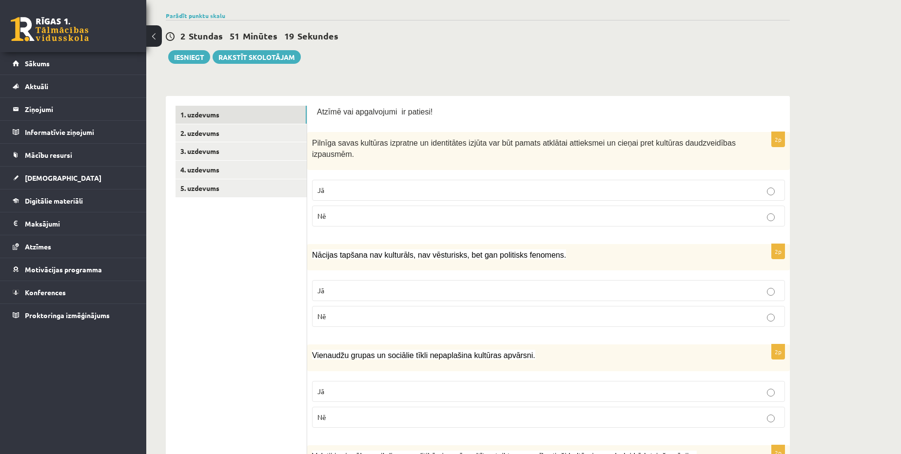
scroll to position [44, 0]
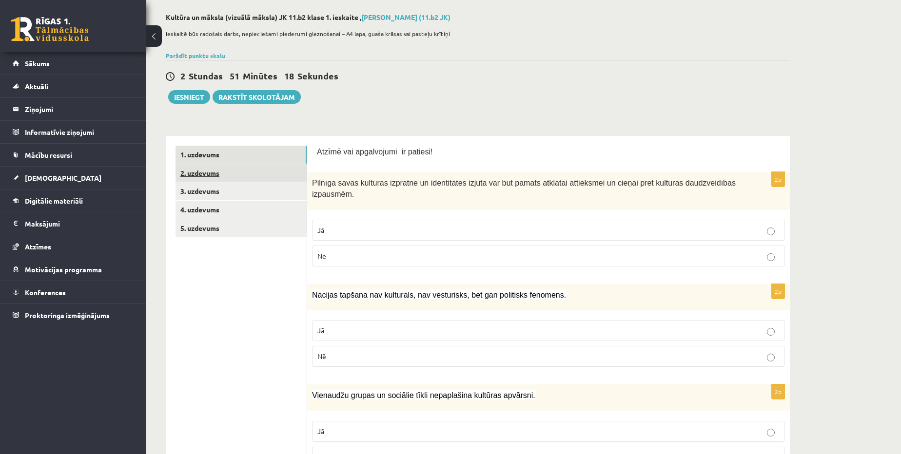
click at [196, 168] on link "2. uzdevums" at bounding box center [241, 173] width 131 height 18
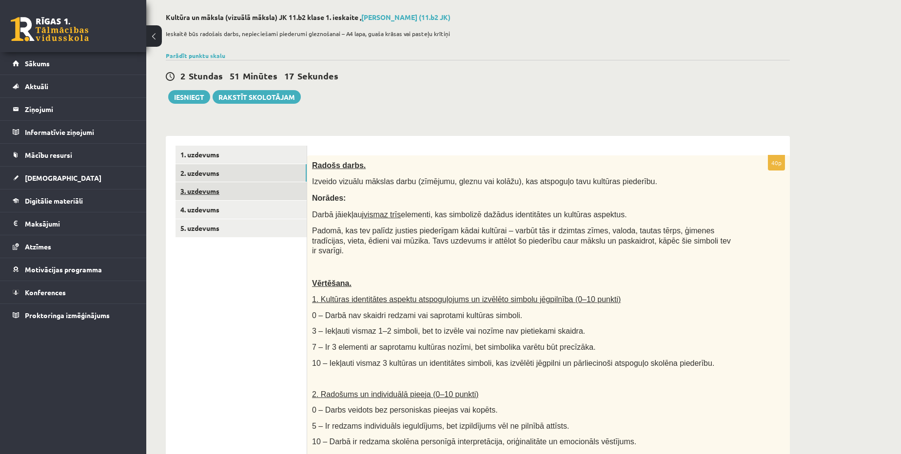
click at [207, 191] on link "3. uzdevums" at bounding box center [241, 191] width 131 height 18
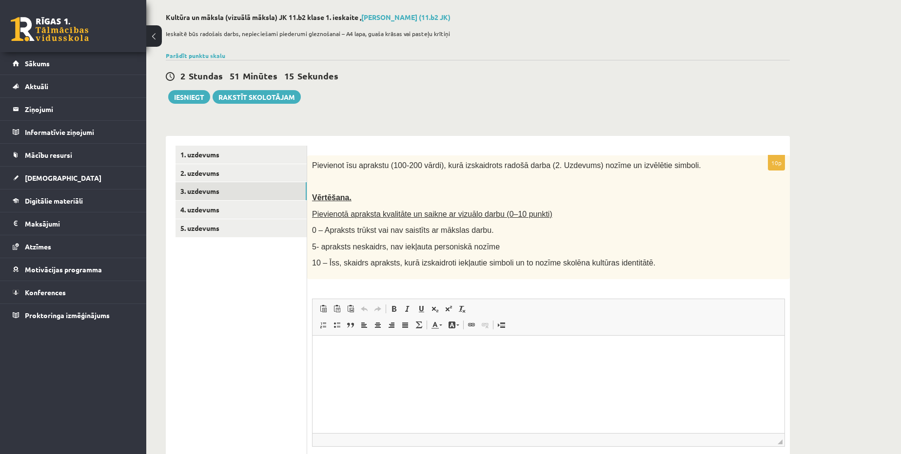
scroll to position [0, 0]
click at [220, 178] on link "2. uzdevums" at bounding box center [241, 173] width 131 height 18
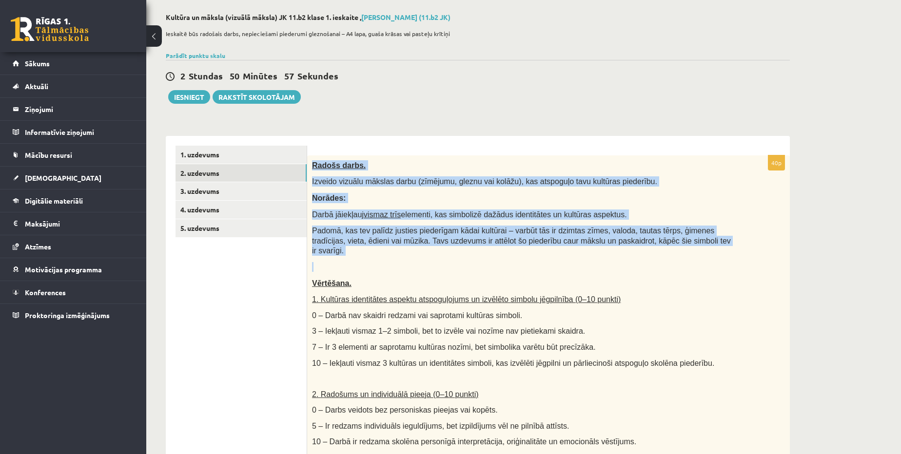
drag, startPoint x: 313, startPoint y: 164, endPoint x: 688, endPoint y: 246, distance: 383.3
click at [688, 246] on div "Radošs darbs. Izveido vizuālu mākslas darbu (zīmējumu, gleznu vai kolāžu), kas …" at bounding box center [548, 386] width 483 height 461
copy div "Radošs darbs. Izveido vizuālu mākslas darbu (zīmējumu, gleznu vai kolāžu), kas …"
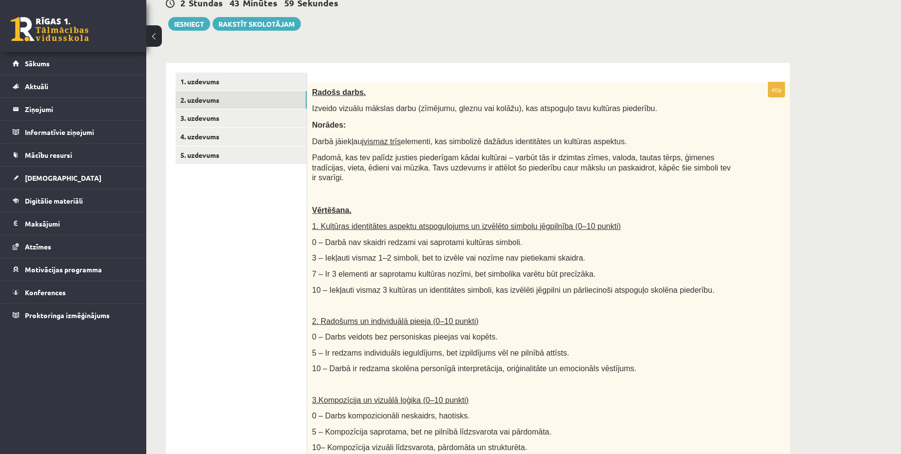
scroll to position [88, 0]
